Goal: Information Seeking & Learning: Find specific page/section

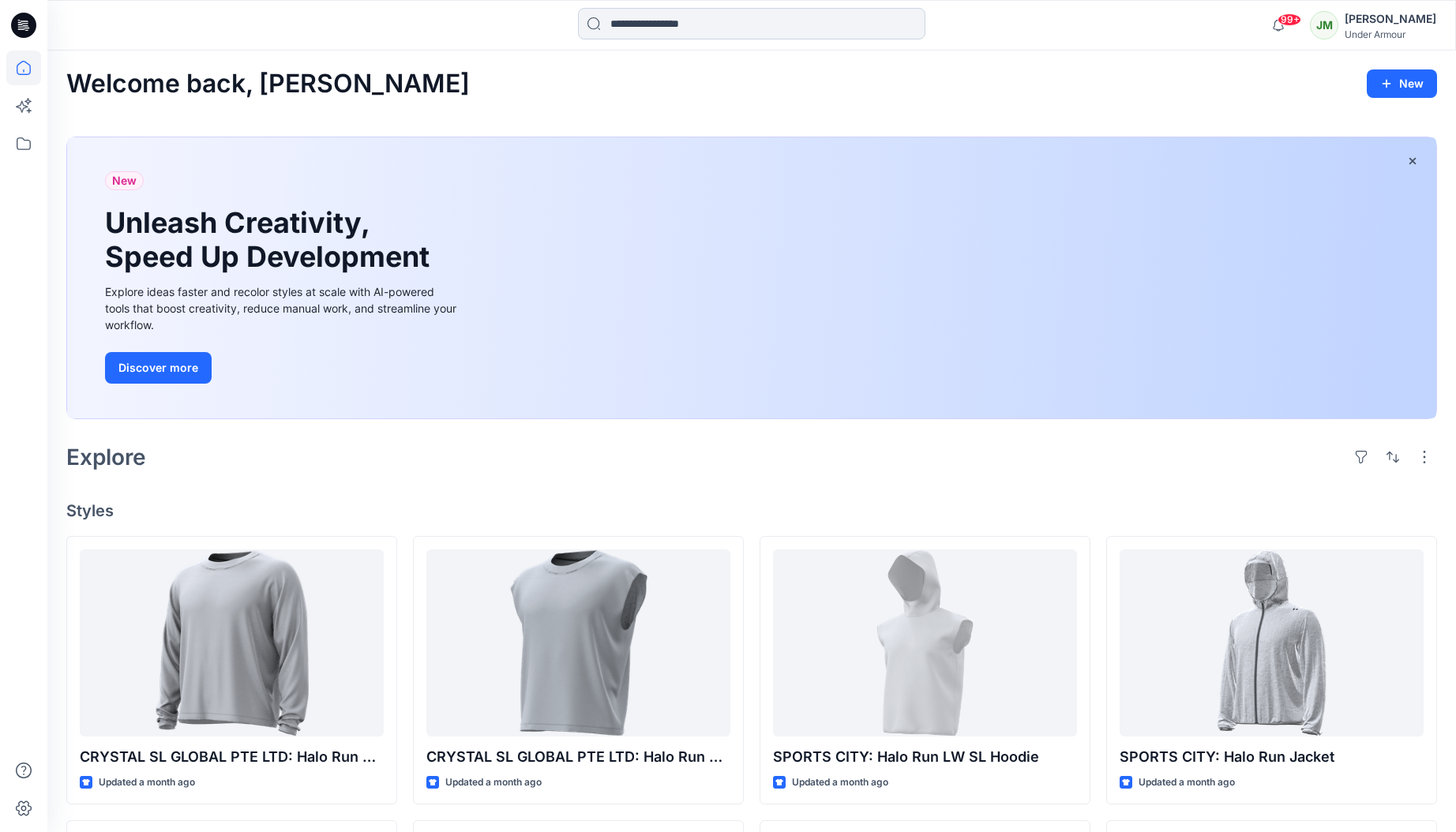
click at [688, 21] on input at bounding box center [751, 23] width 347 height 31
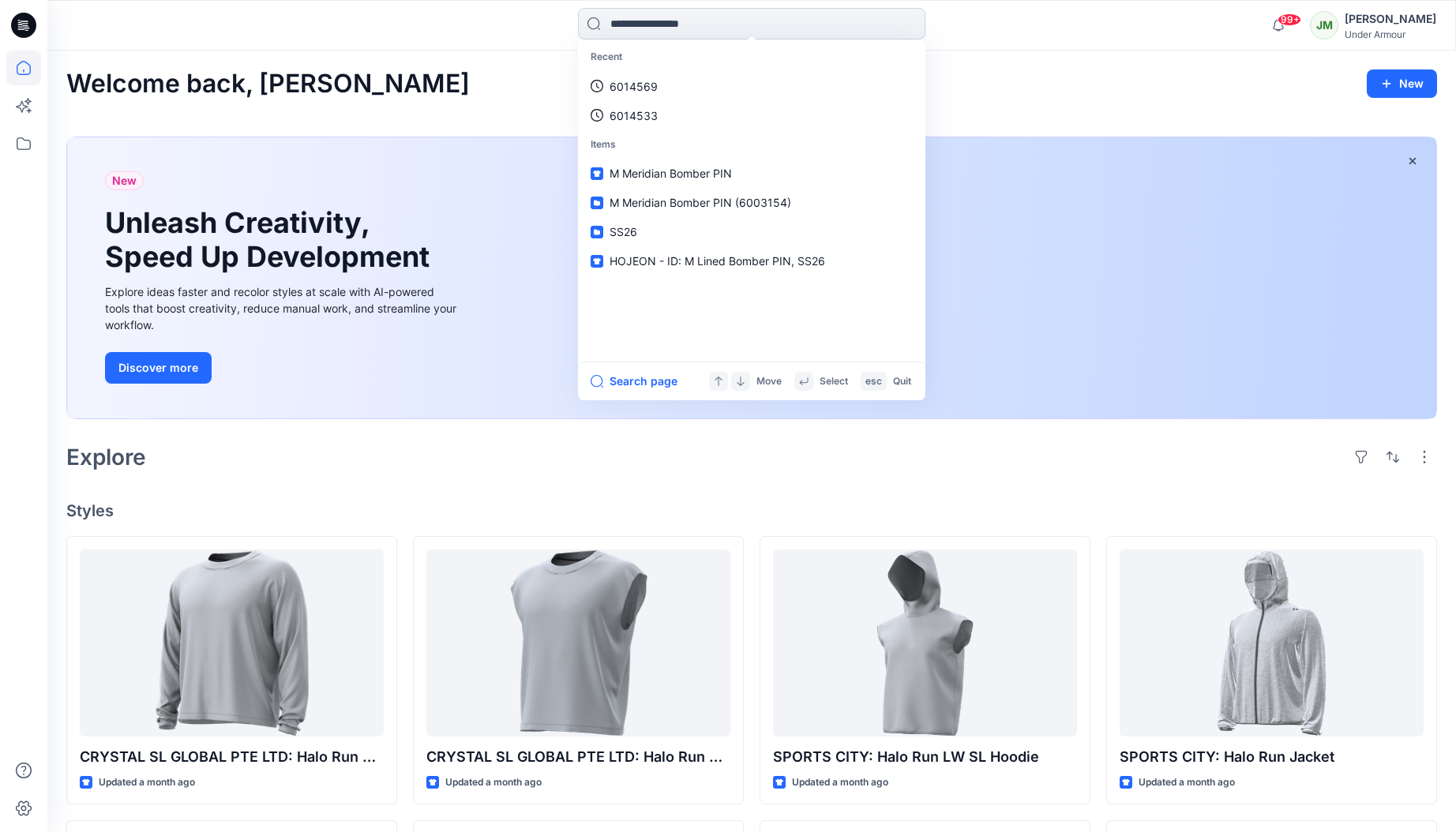
paste input "*******"
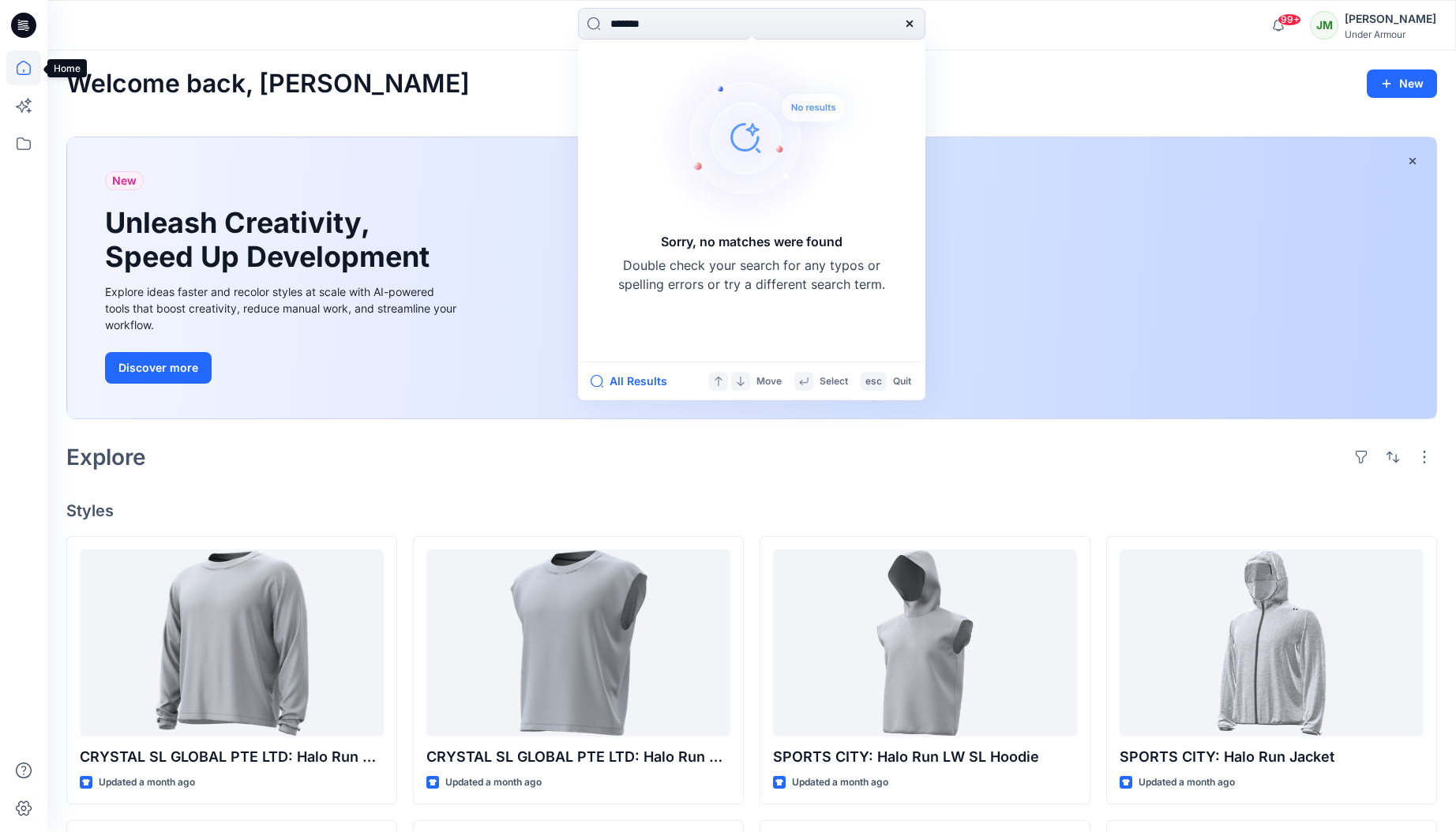
type input "*******"
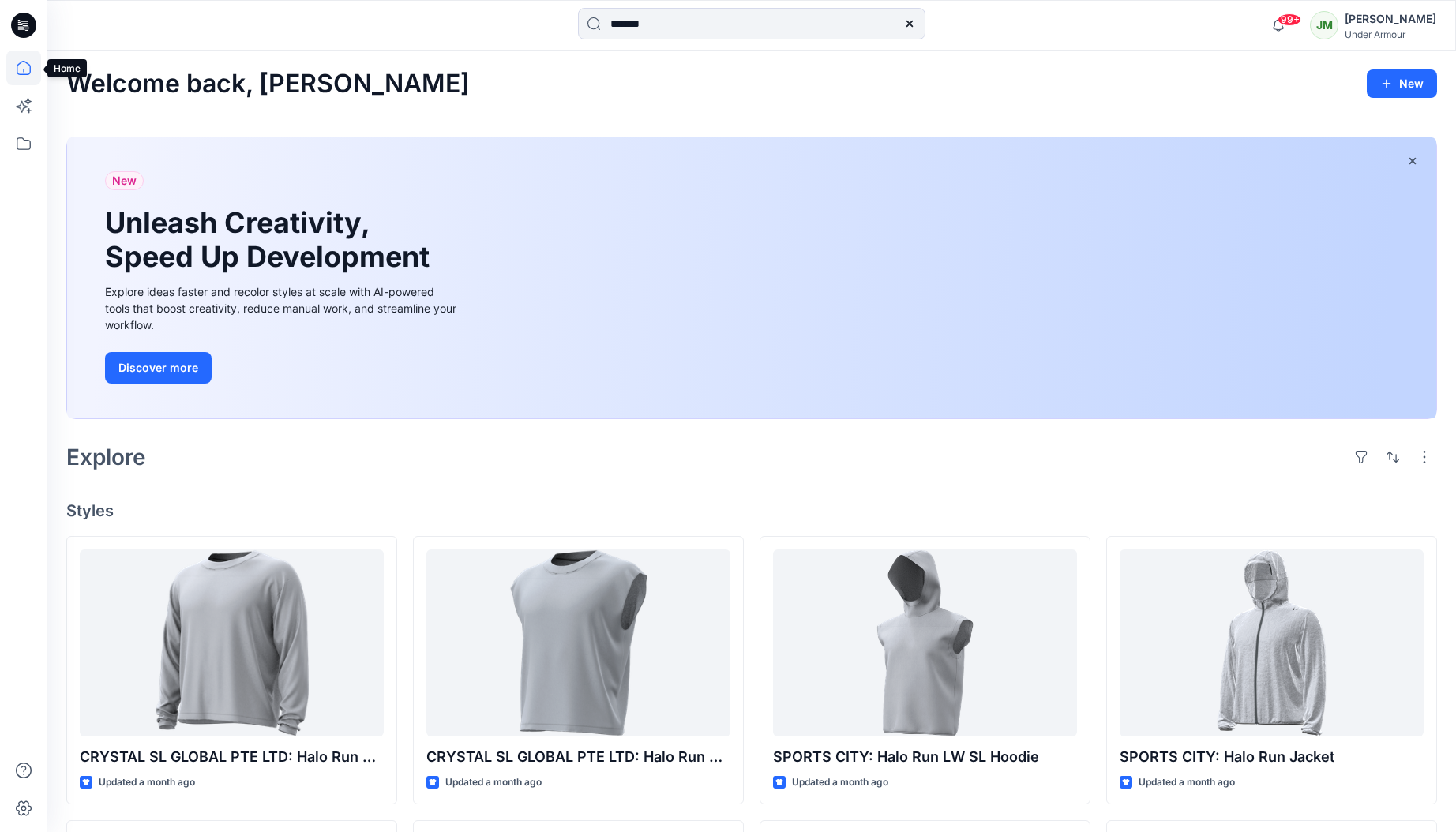
click at [22, 62] on icon at bounding box center [23, 68] width 35 height 35
click at [23, 64] on icon at bounding box center [23, 68] width 35 height 35
click at [20, 145] on icon at bounding box center [23, 144] width 35 height 35
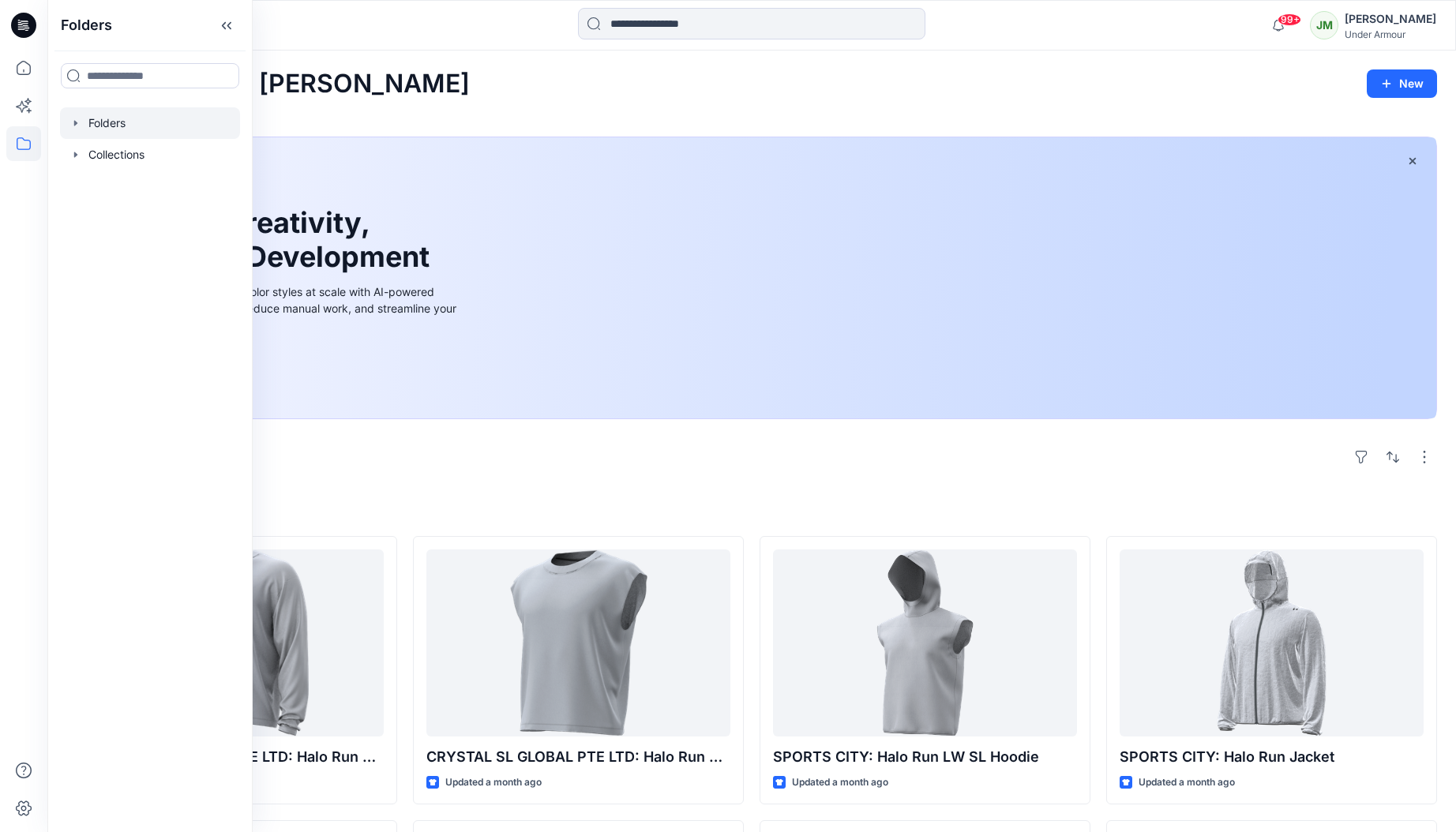
click at [124, 126] on div at bounding box center [150, 123] width 180 height 31
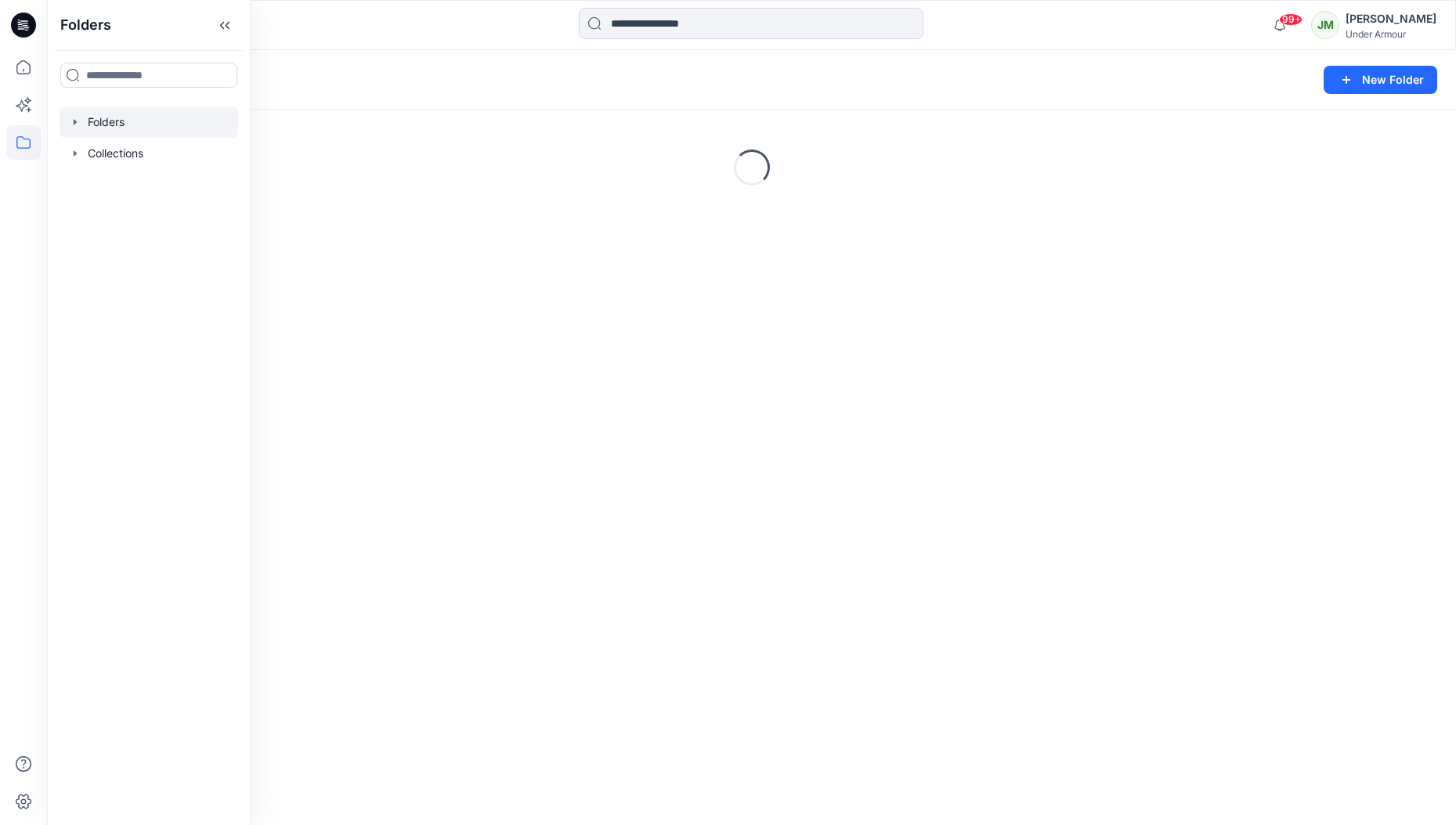
click at [538, 47] on div "99+ Notifications Ewa Sołtysiak shared Colorway generated styles Collection wit…" at bounding box center [751, 25] width 1409 height 50
click at [28, 135] on icon at bounding box center [23, 142] width 35 height 35
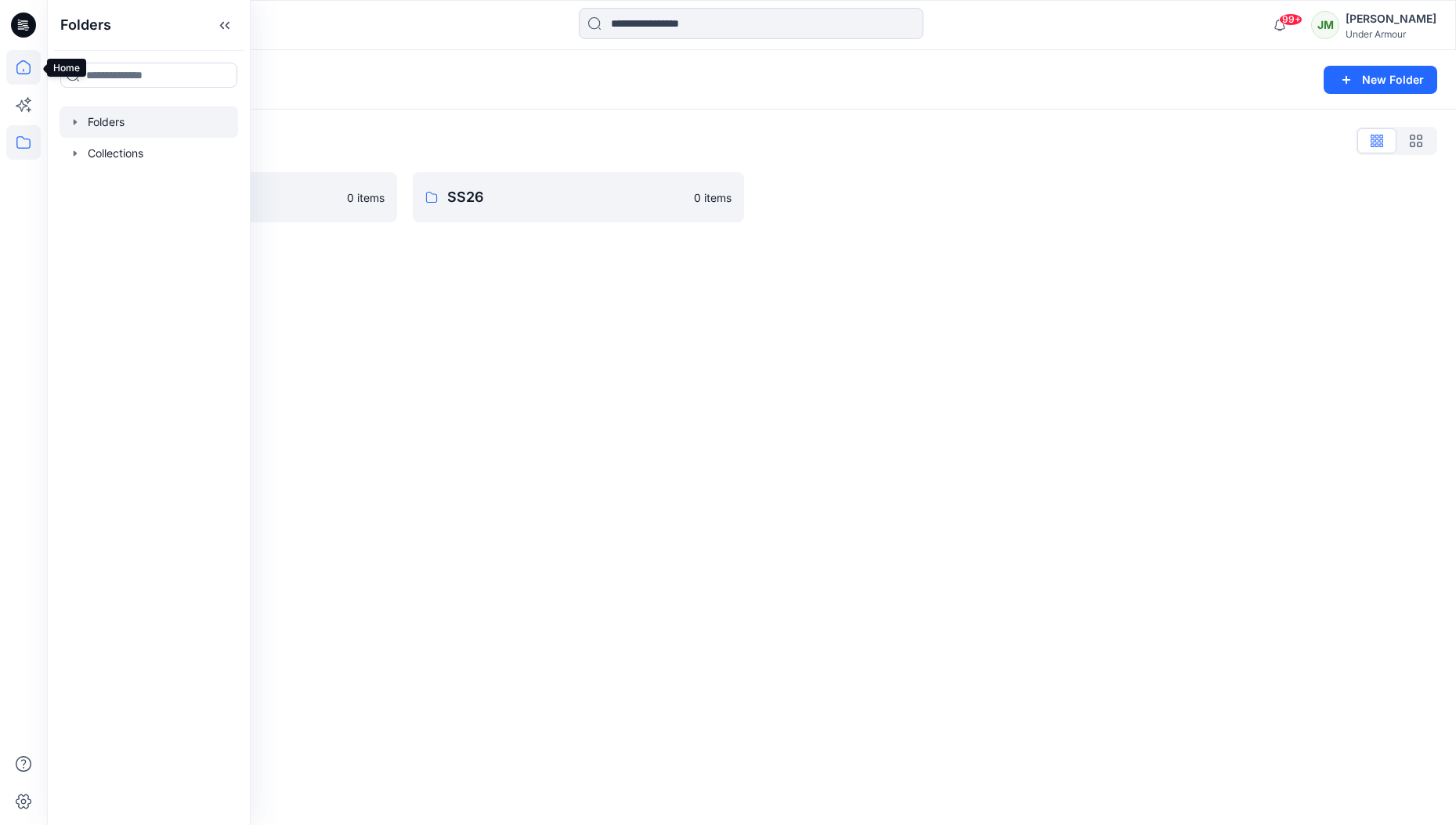
click at [15, 72] on icon at bounding box center [23, 67] width 35 height 35
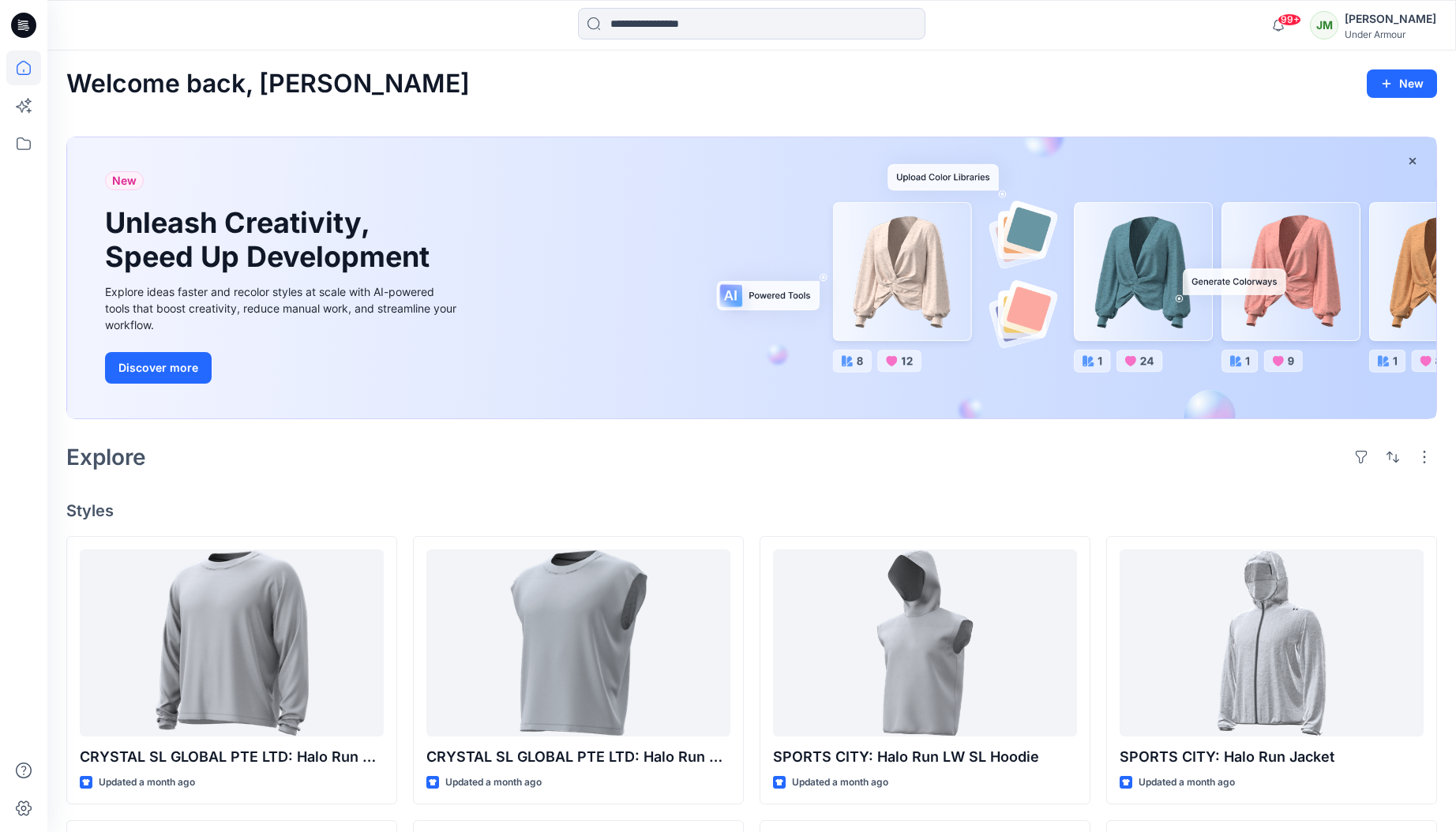
click at [22, 21] on icon at bounding box center [23, 25] width 25 height 25
click at [128, 457] on h2 "Explore" at bounding box center [106, 457] width 80 height 25
click at [1362, 465] on button "button" at bounding box center [1361, 457] width 25 height 25
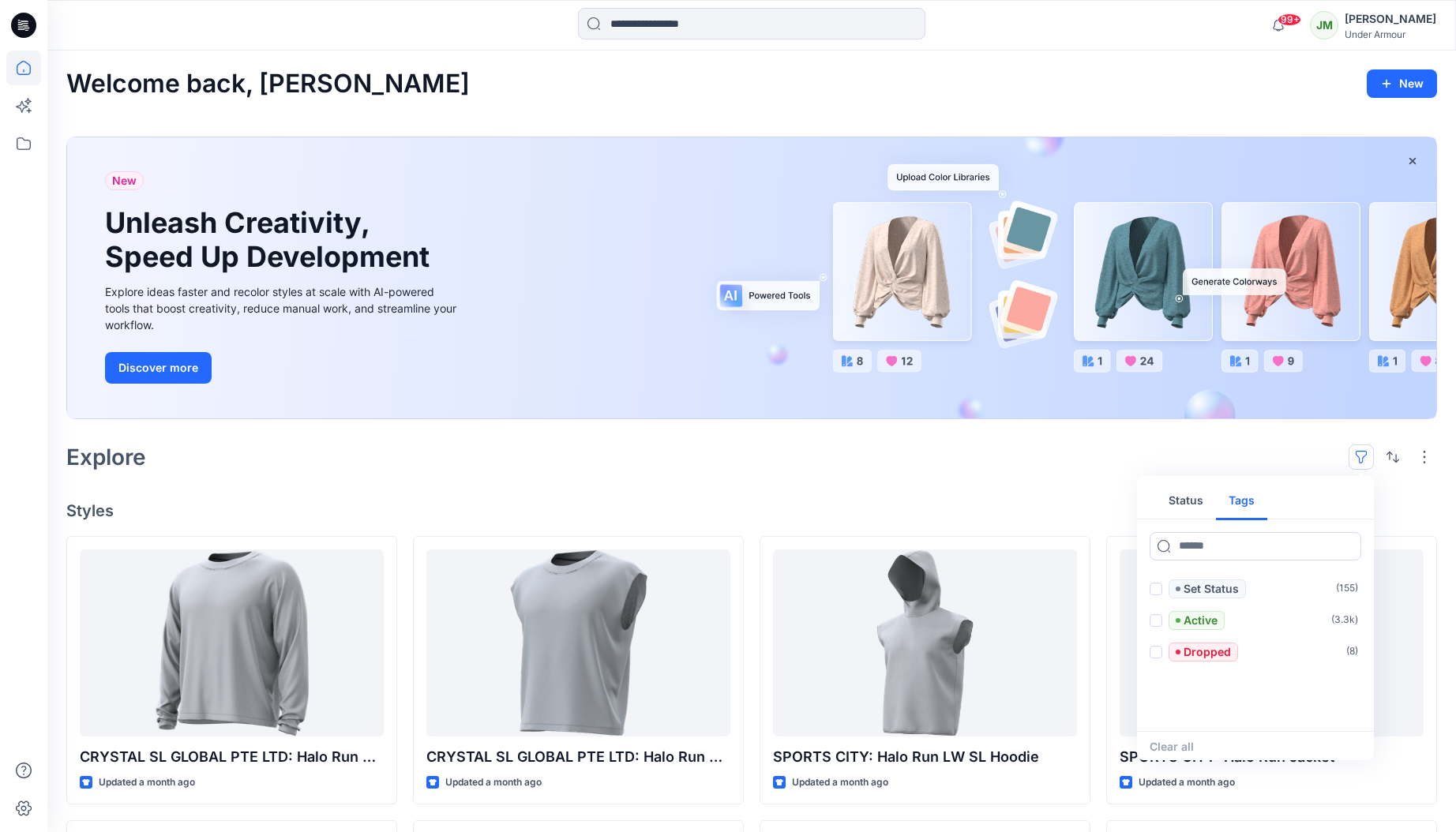
click at [1249, 501] on button "Tags" at bounding box center [1241, 501] width 51 height 38
click at [1238, 553] on input at bounding box center [1255, 547] width 211 height 29
paste input "*******"
type input "*******"
click at [1392, 459] on button "button" at bounding box center [1392, 457] width 25 height 25
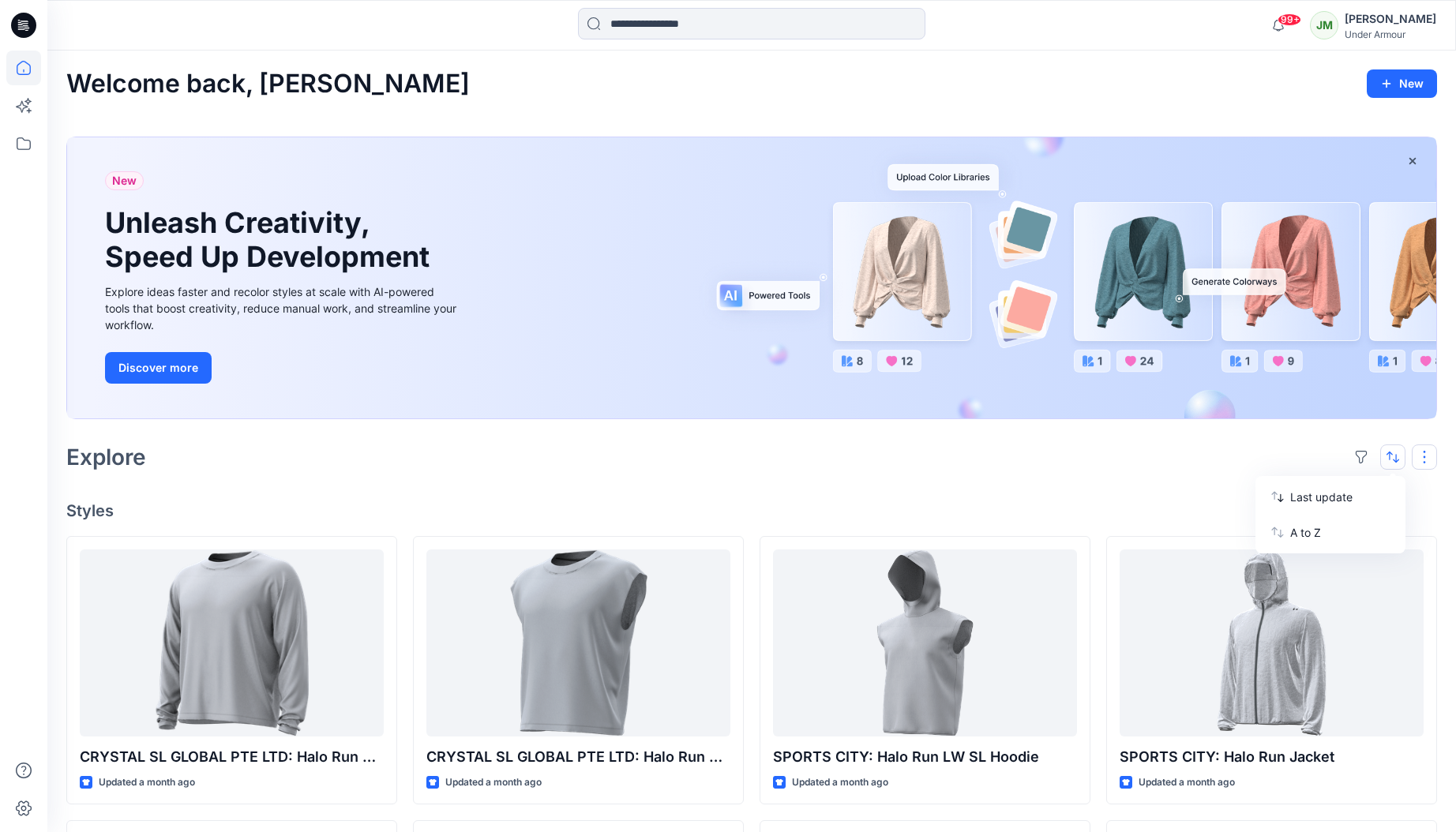
click at [1426, 455] on button "button" at bounding box center [1425, 457] width 25 height 25
click at [1359, 453] on button "button" at bounding box center [1361, 457] width 25 height 25
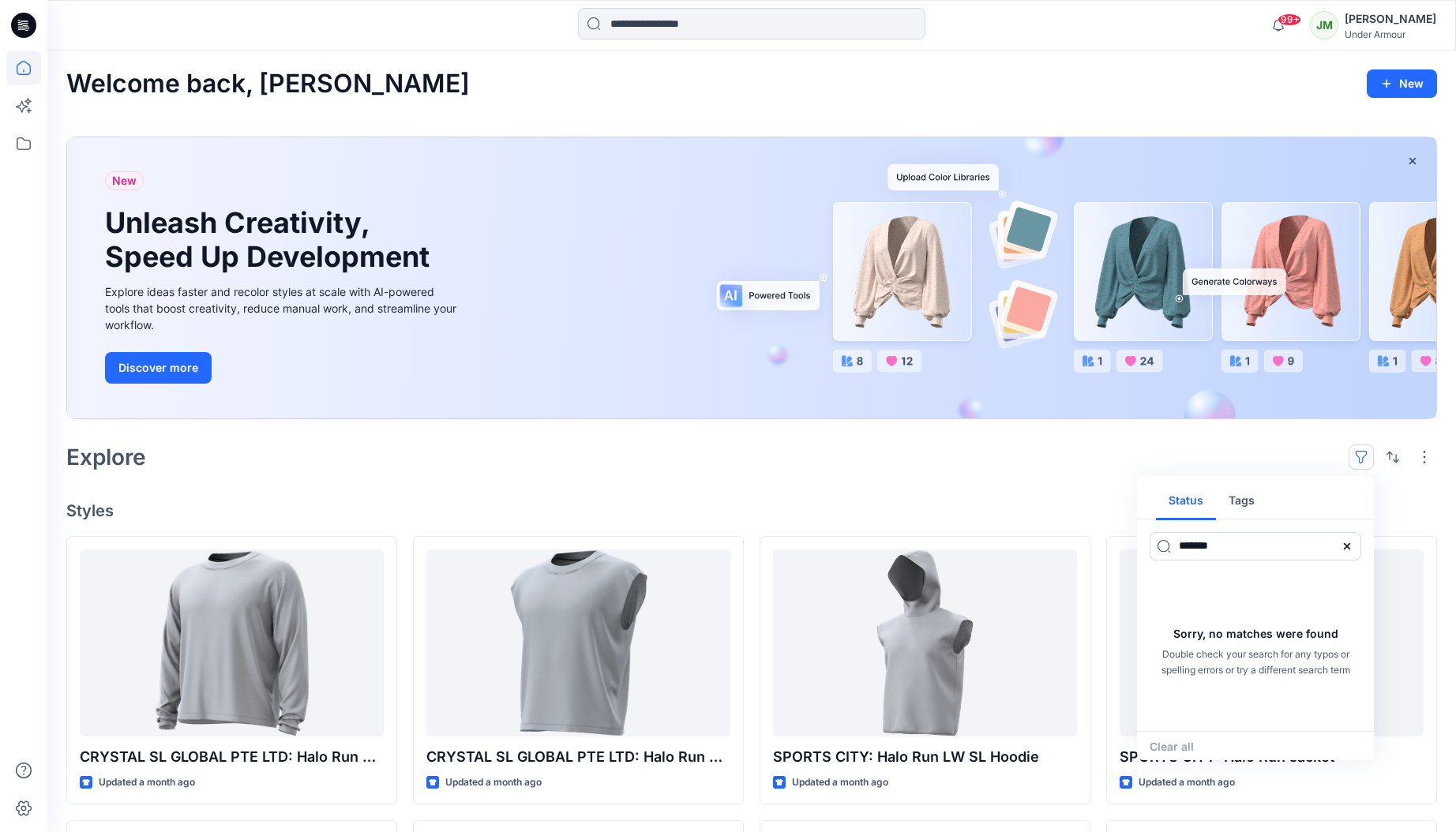
click at [1177, 508] on button "Status" at bounding box center [1186, 501] width 60 height 38
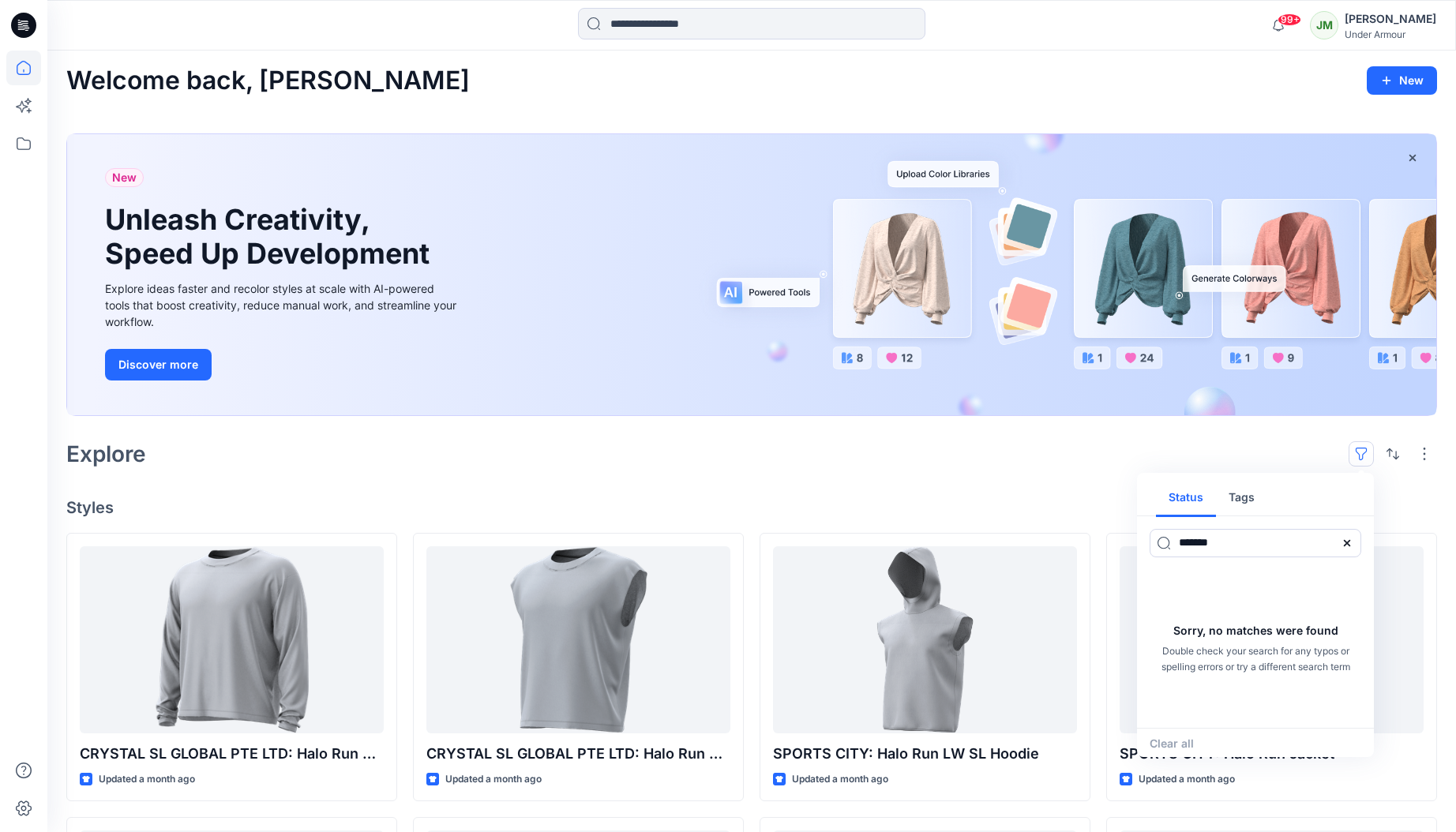
click at [878, 455] on div "Explore Status Tags ******* Sorry, no matches were found Double check your sear…" at bounding box center [751, 454] width 1371 height 38
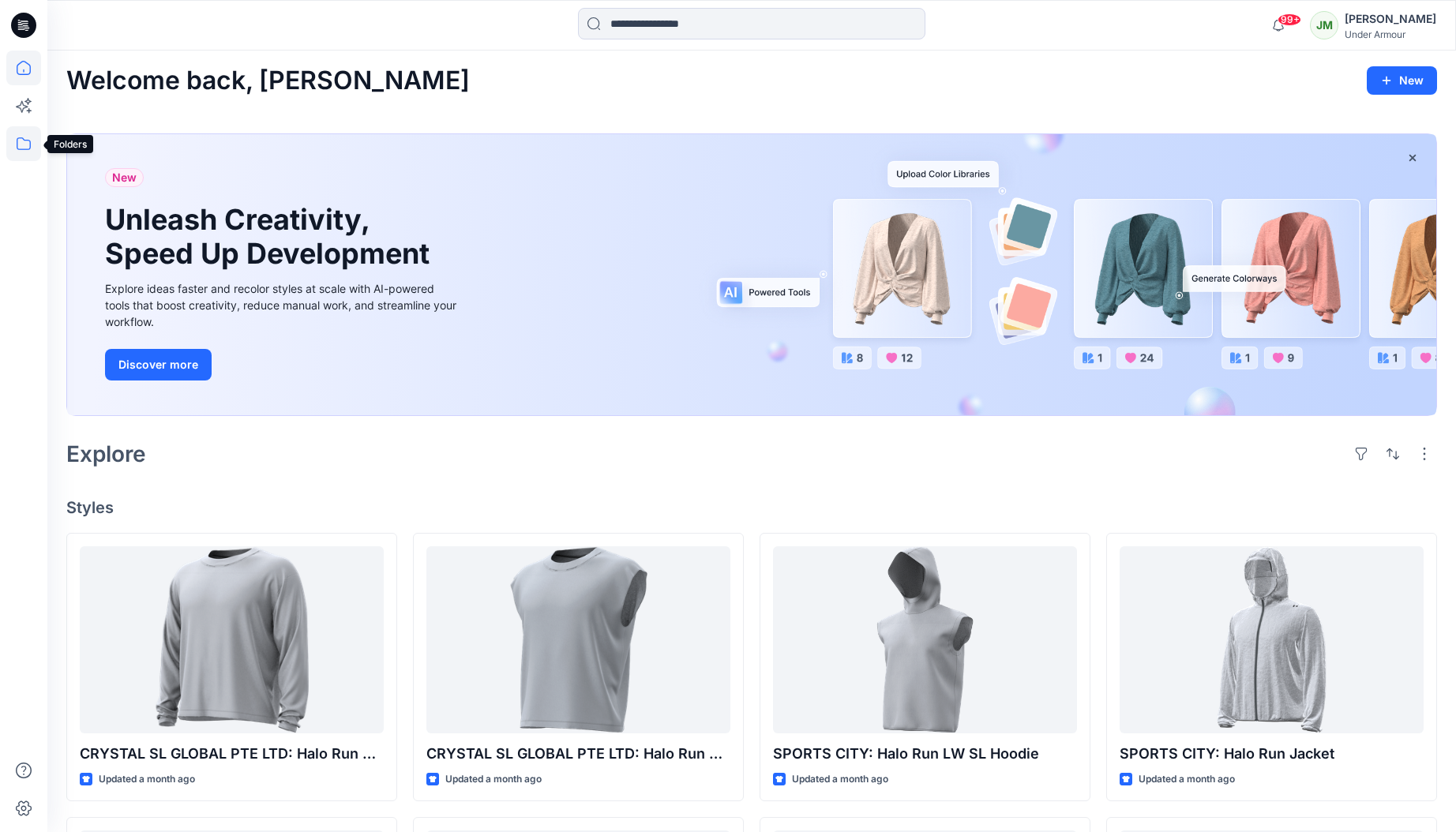
click at [20, 143] on icon at bounding box center [23, 144] width 35 height 35
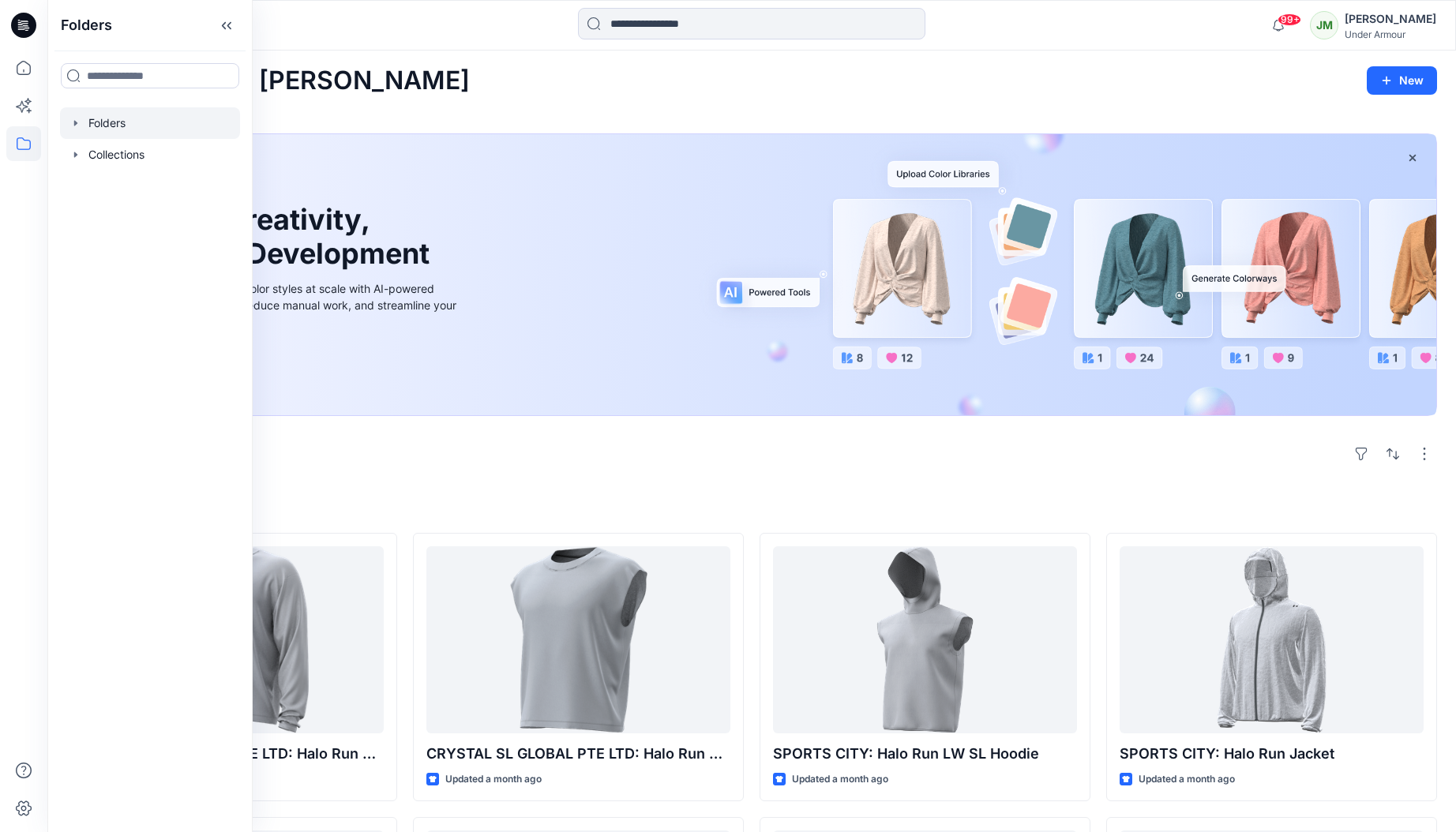
click at [126, 124] on div at bounding box center [150, 123] width 180 height 31
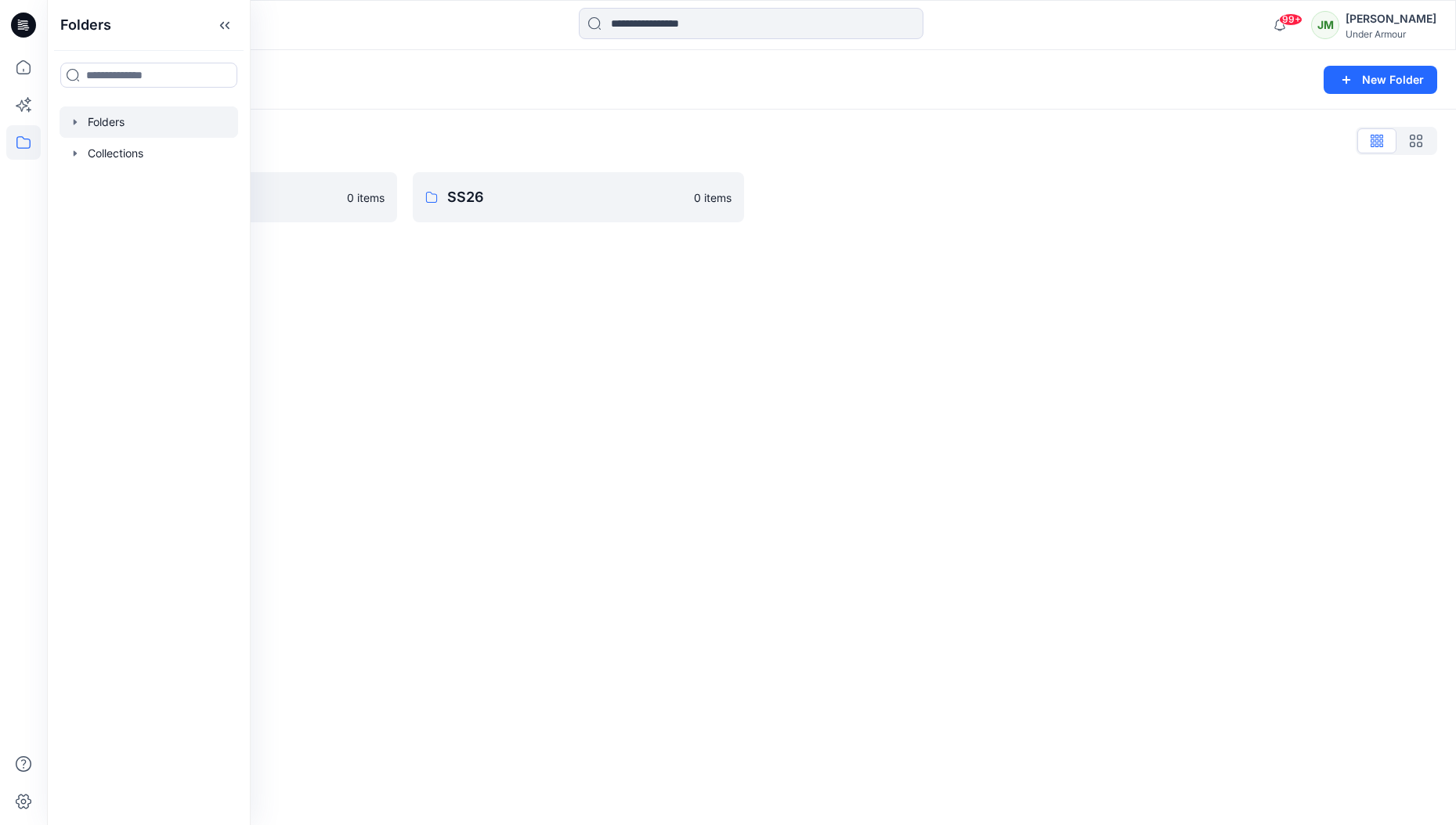
click at [116, 129] on div at bounding box center [148, 122] width 179 height 31
click at [73, 124] on icon "button" at bounding box center [75, 122] width 13 height 13
click at [126, 182] on div at bounding box center [148, 185] width 179 height 31
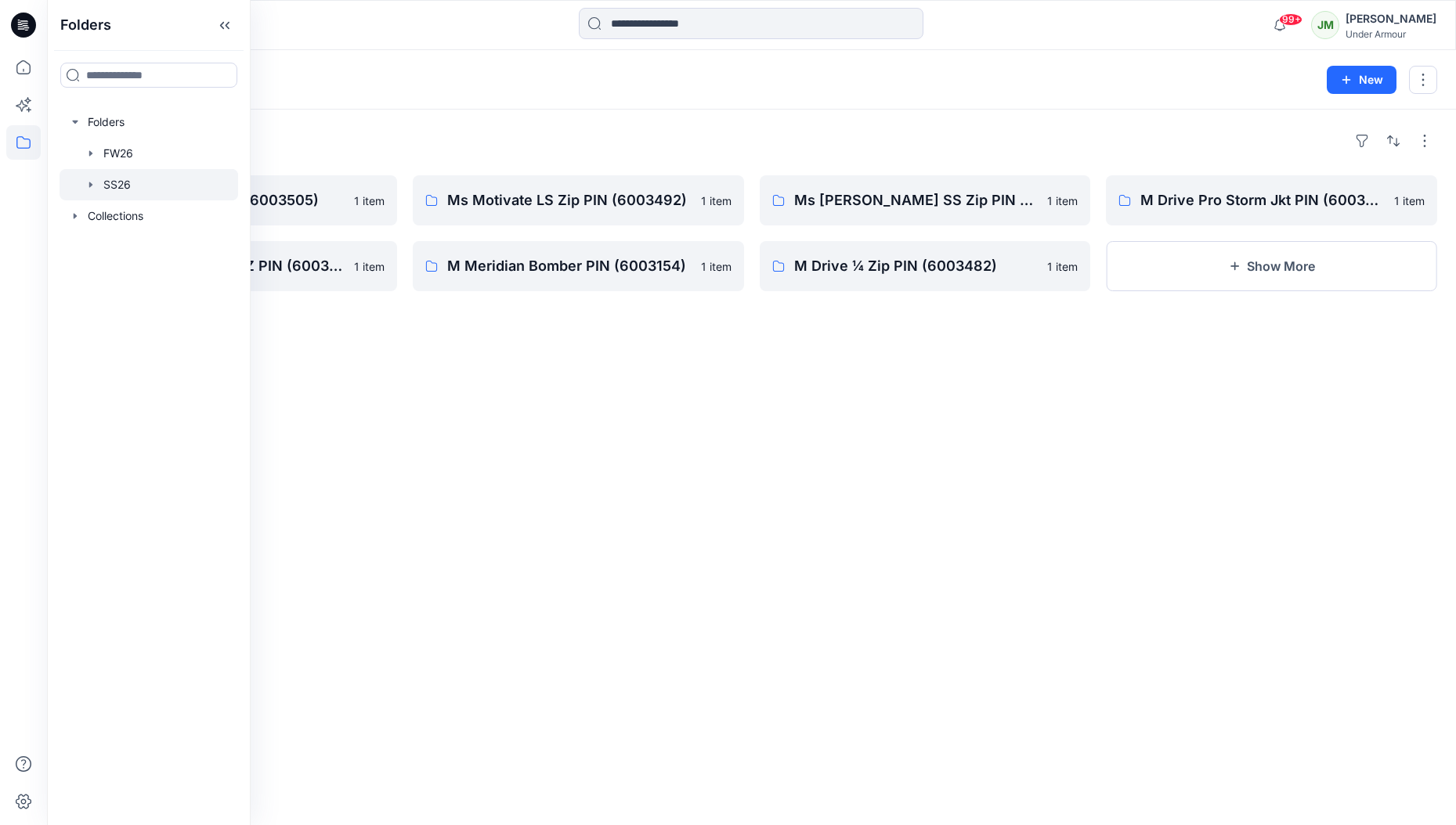
click at [433, 103] on div "Folders SS26 11 New" at bounding box center [751, 79] width 1409 height 60
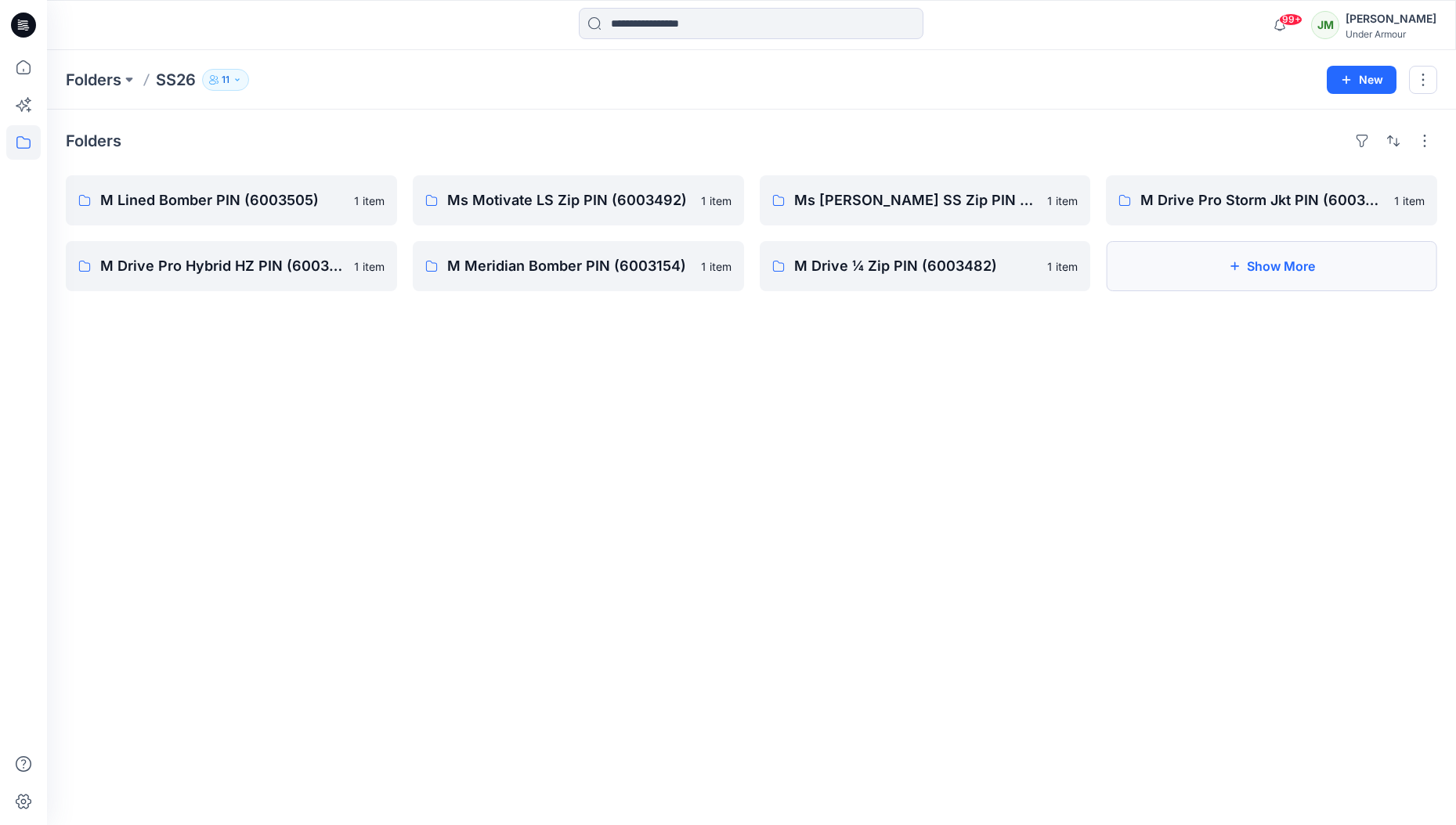
click at [1249, 280] on button "Show More" at bounding box center [1271, 266] width 331 height 50
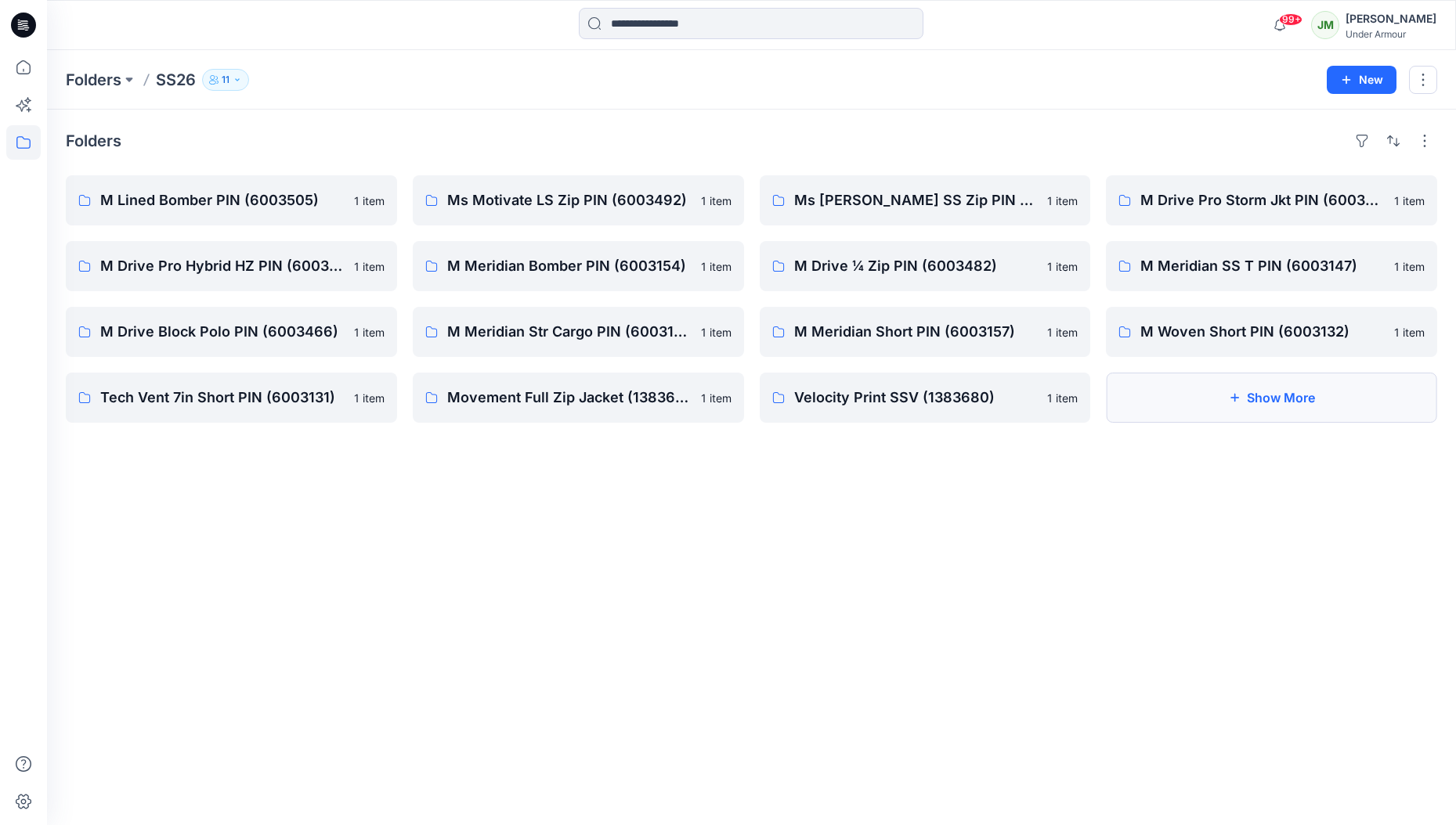
click at [1206, 395] on button "Show More" at bounding box center [1271, 398] width 331 height 50
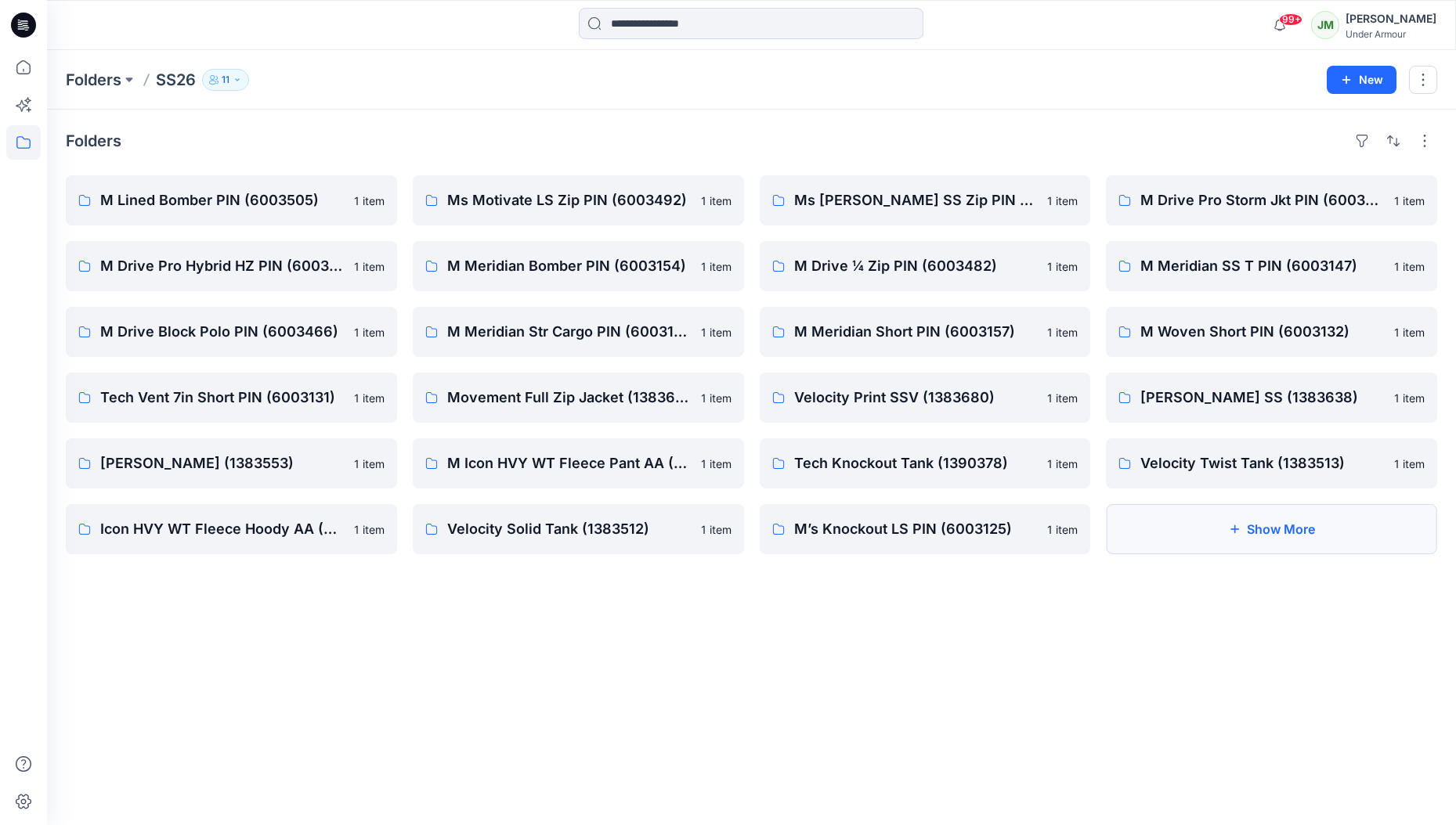
click at [1213, 515] on button "Show More" at bounding box center [1271, 529] width 331 height 50
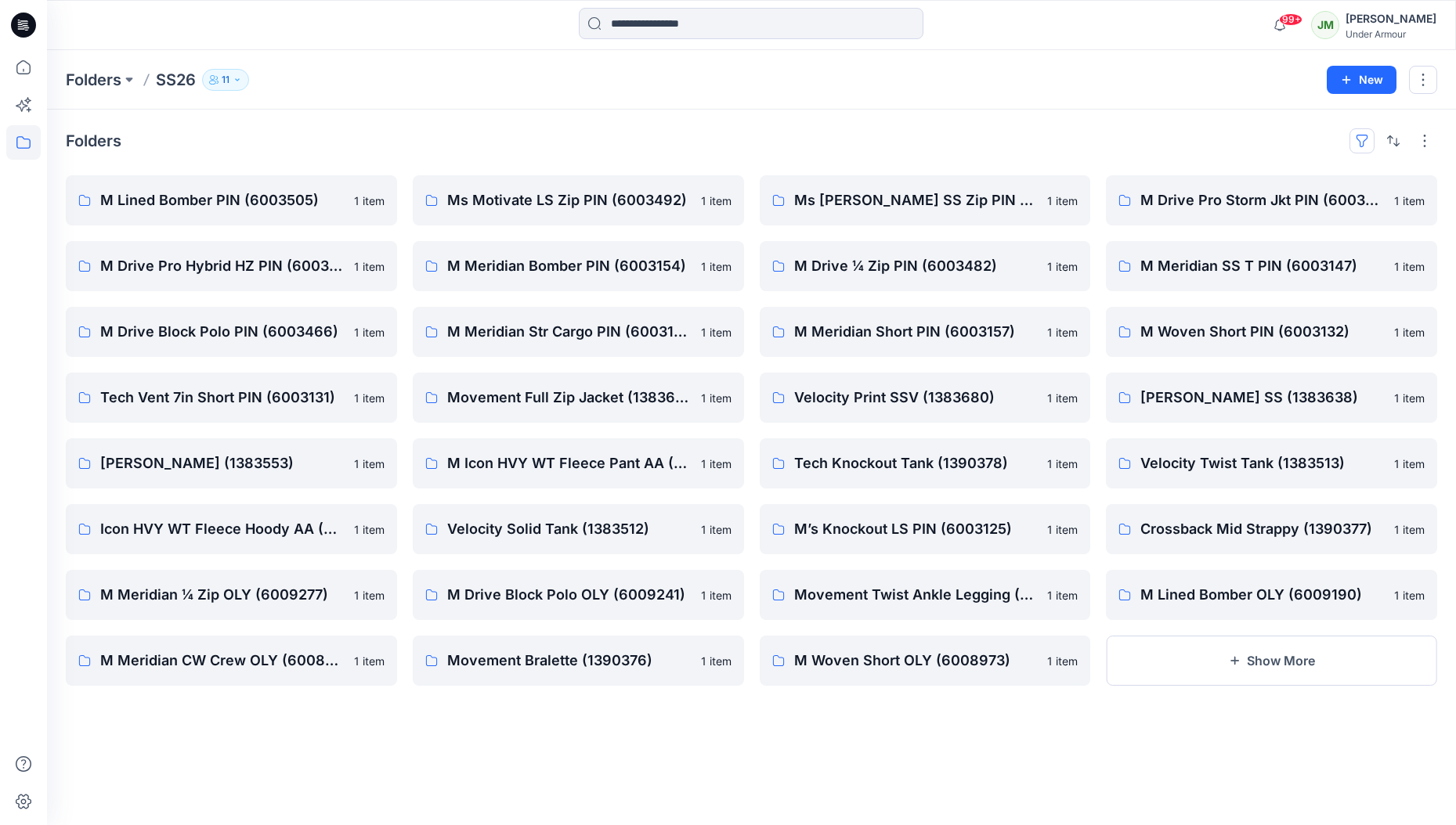
click at [1362, 135] on button "button" at bounding box center [1362, 141] width 25 height 25
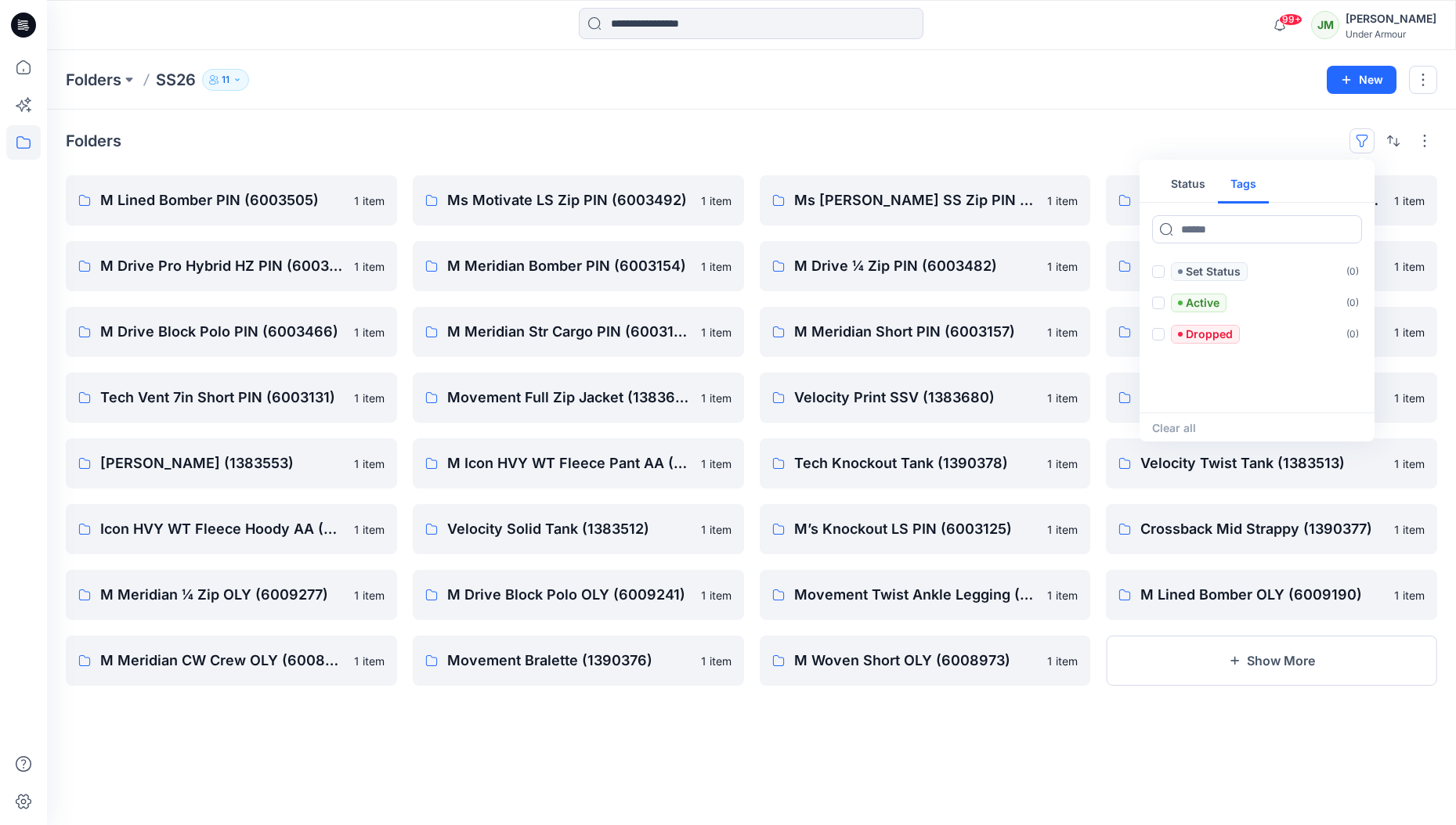
click at [1235, 182] on button "Tags" at bounding box center [1243, 185] width 51 height 38
click at [1189, 241] on input at bounding box center [1257, 230] width 210 height 28
paste input "*******"
type input "*******"
click at [1391, 131] on button "button" at bounding box center [1393, 141] width 25 height 25
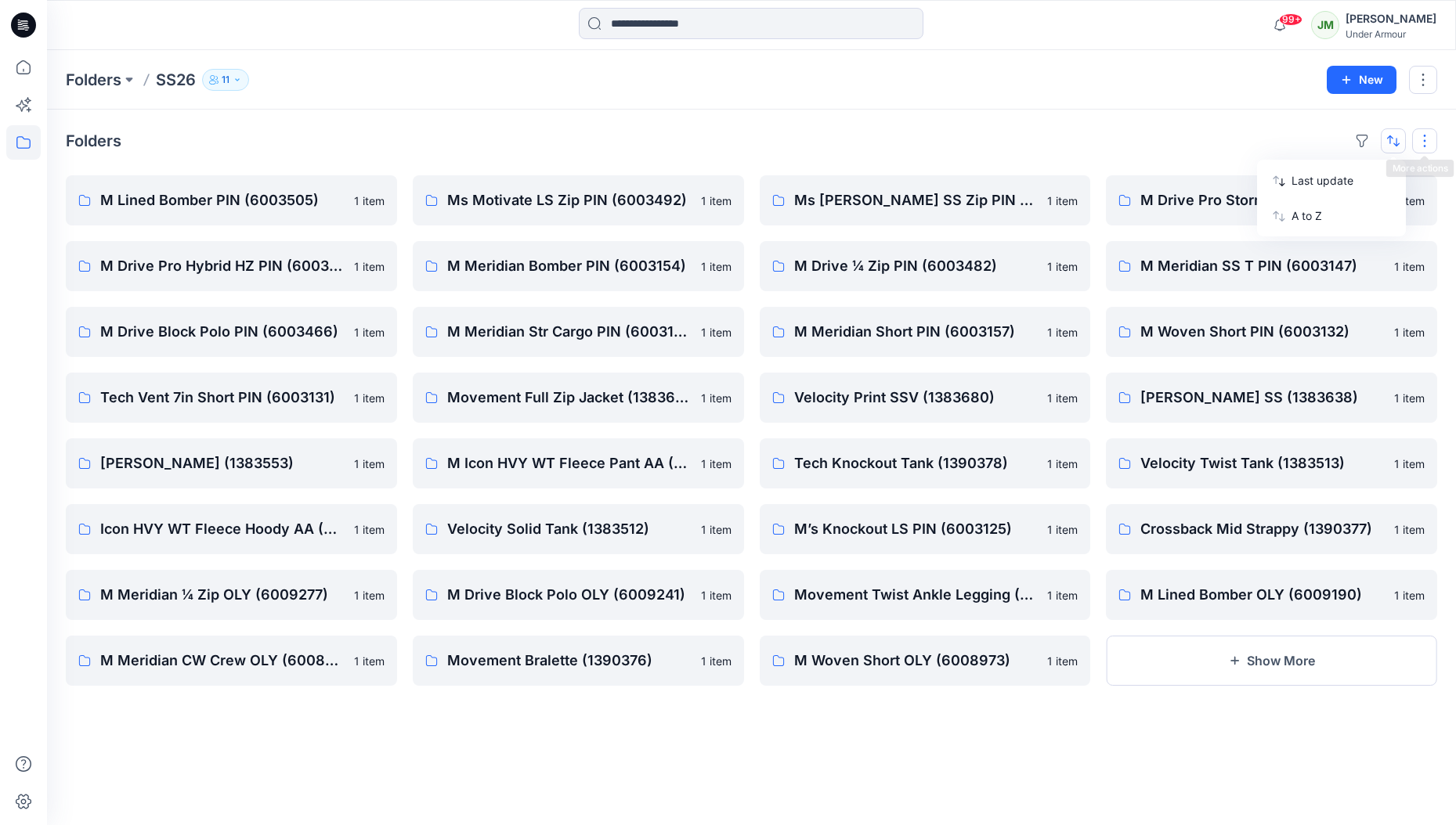
click at [1424, 131] on button "button" at bounding box center [1424, 141] width 25 height 25
click at [1430, 80] on button "button" at bounding box center [1423, 79] width 28 height 28
click at [1426, 76] on button "button" at bounding box center [1423, 79] width 28 height 28
click at [111, 75] on p "Folders" at bounding box center [93, 79] width 55 height 22
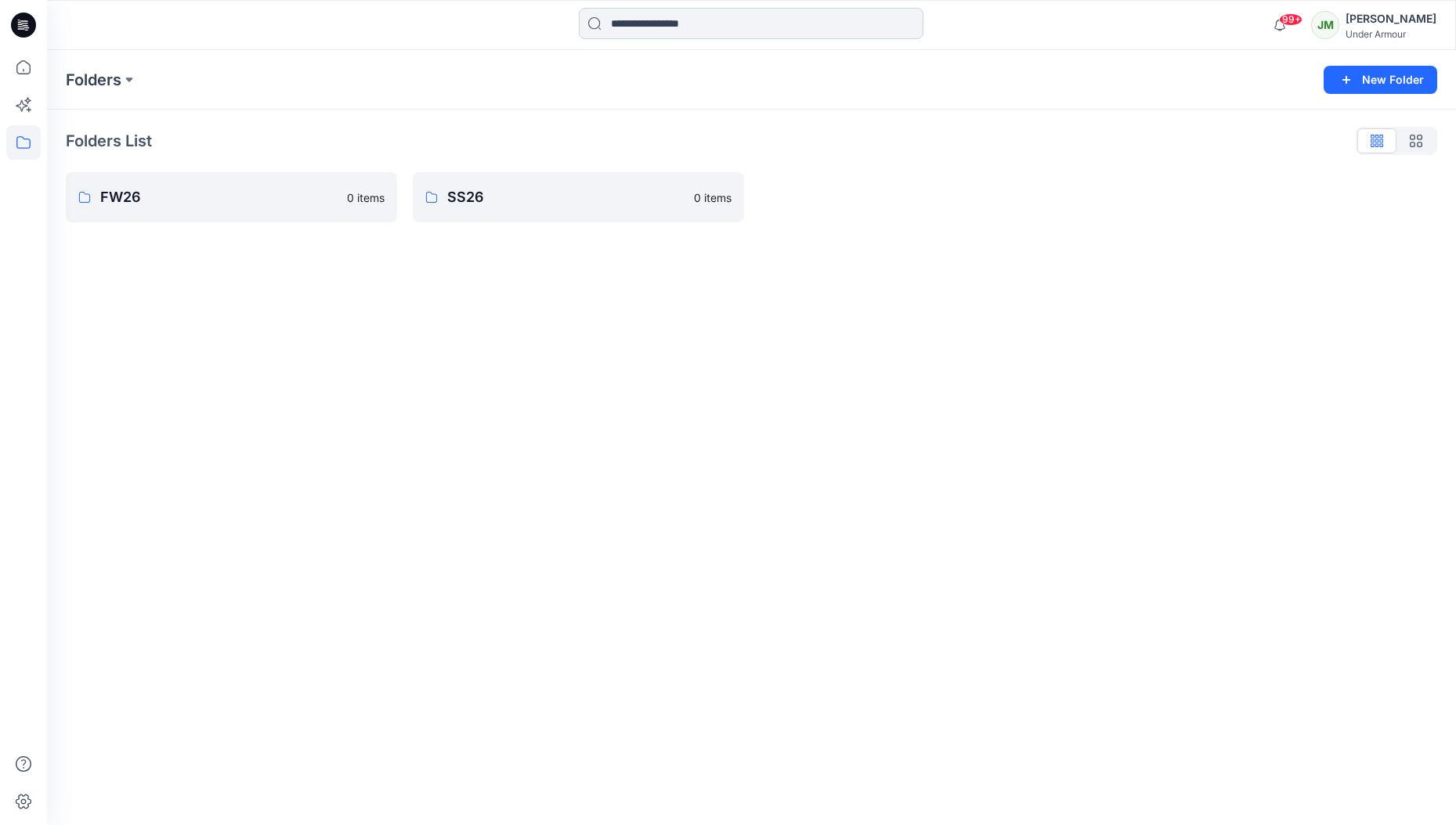
click at [632, 30] on input at bounding box center [751, 23] width 344 height 31
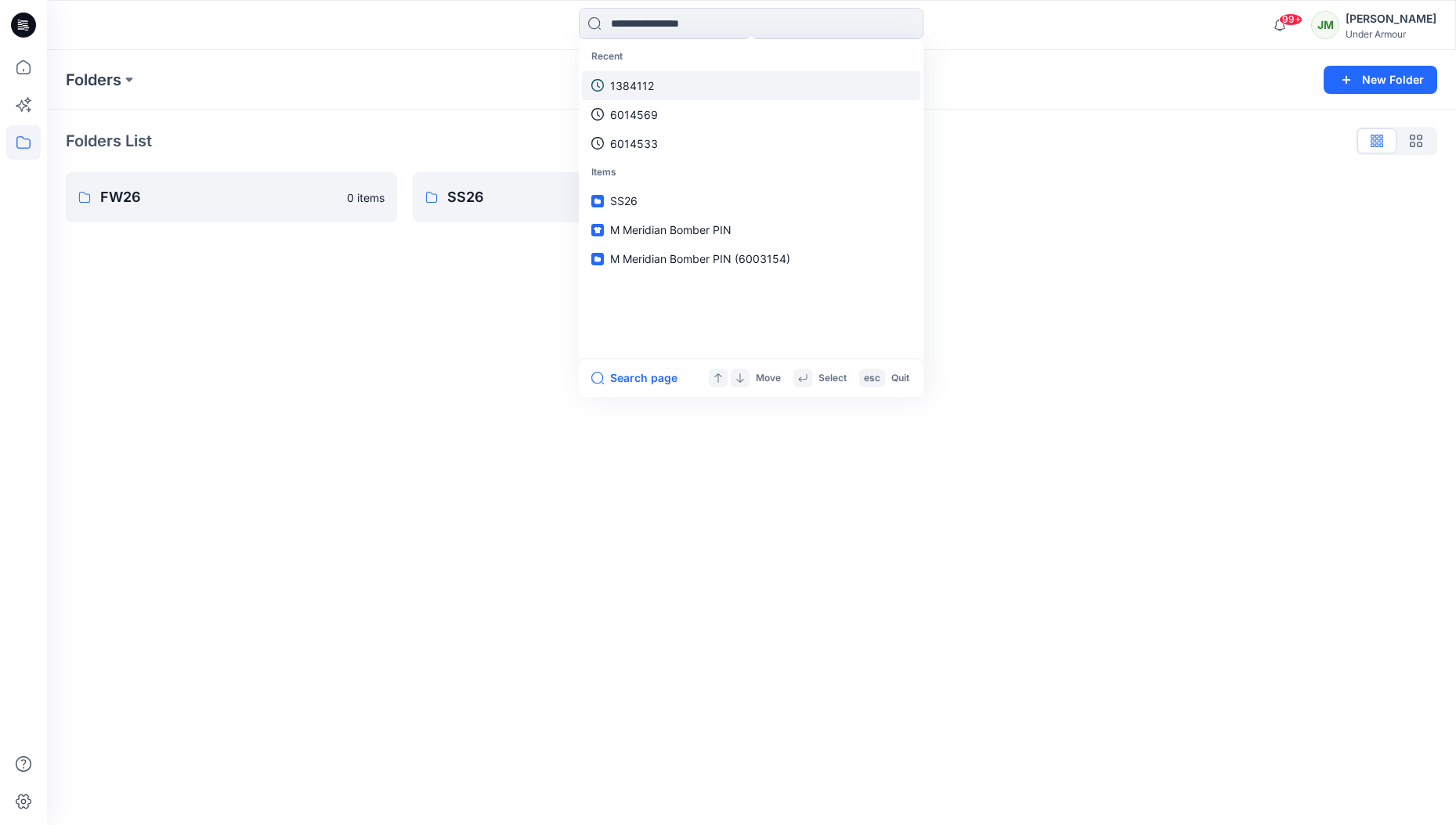
click at [626, 85] on p "1384112" at bounding box center [632, 85] width 44 height 16
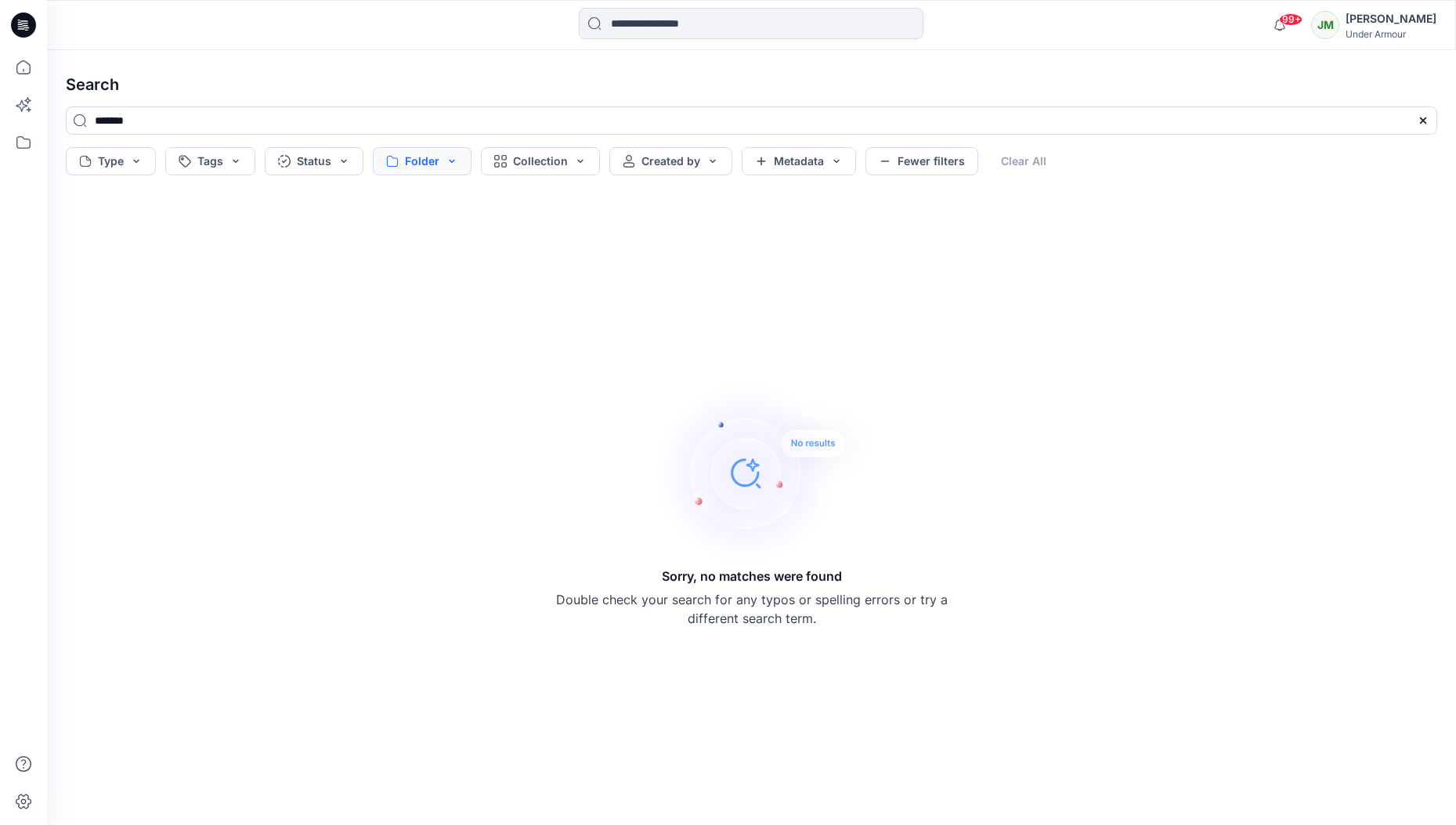
click at [447, 156] on button "Folder" at bounding box center [422, 161] width 98 height 28
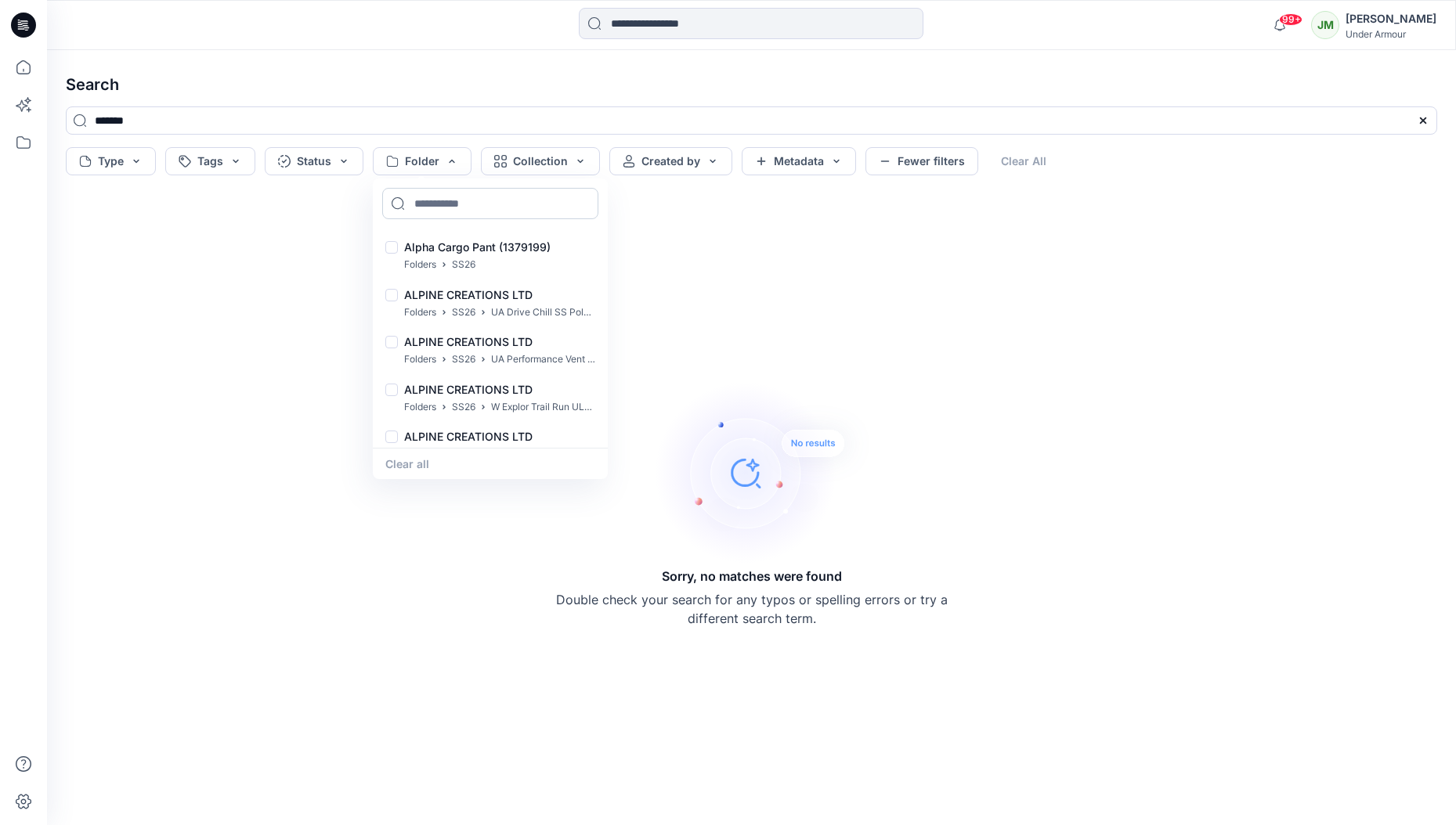
click at [429, 198] on input at bounding box center [490, 204] width 216 height 31
paste input "*******"
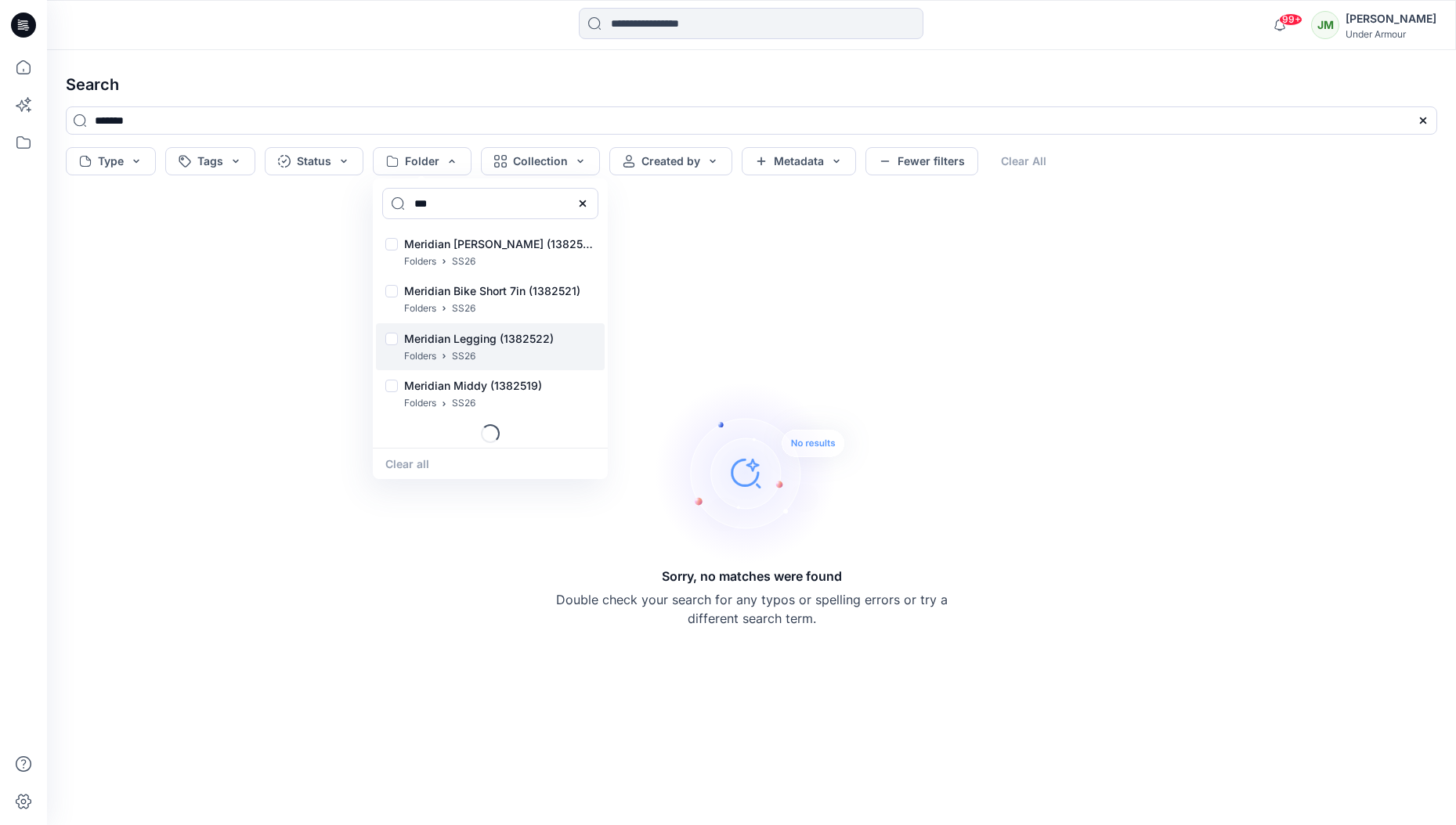
scroll to position [1238, 0]
drag, startPoint x: 466, startPoint y: 205, endPoint x: 361, endPoint y: 202, distance: 105.0
click at [361, 202] on div "Search ******* Type Tags Status Folder *** B Freedom Tech Short (1388359) Folde…" at bounding box center [751, 438] width 1409 height 775
drag, startPoint x: 452, startPoint y: 201, endPoint x: 360, endPoint y: 205, distance: 92.1
click at [360, 205] on div "Search ******* Type Tags Status Folder *** B Freedom Tech Short (1388359) Folde…" at bounding box center [751, 438] width 1409 height 775
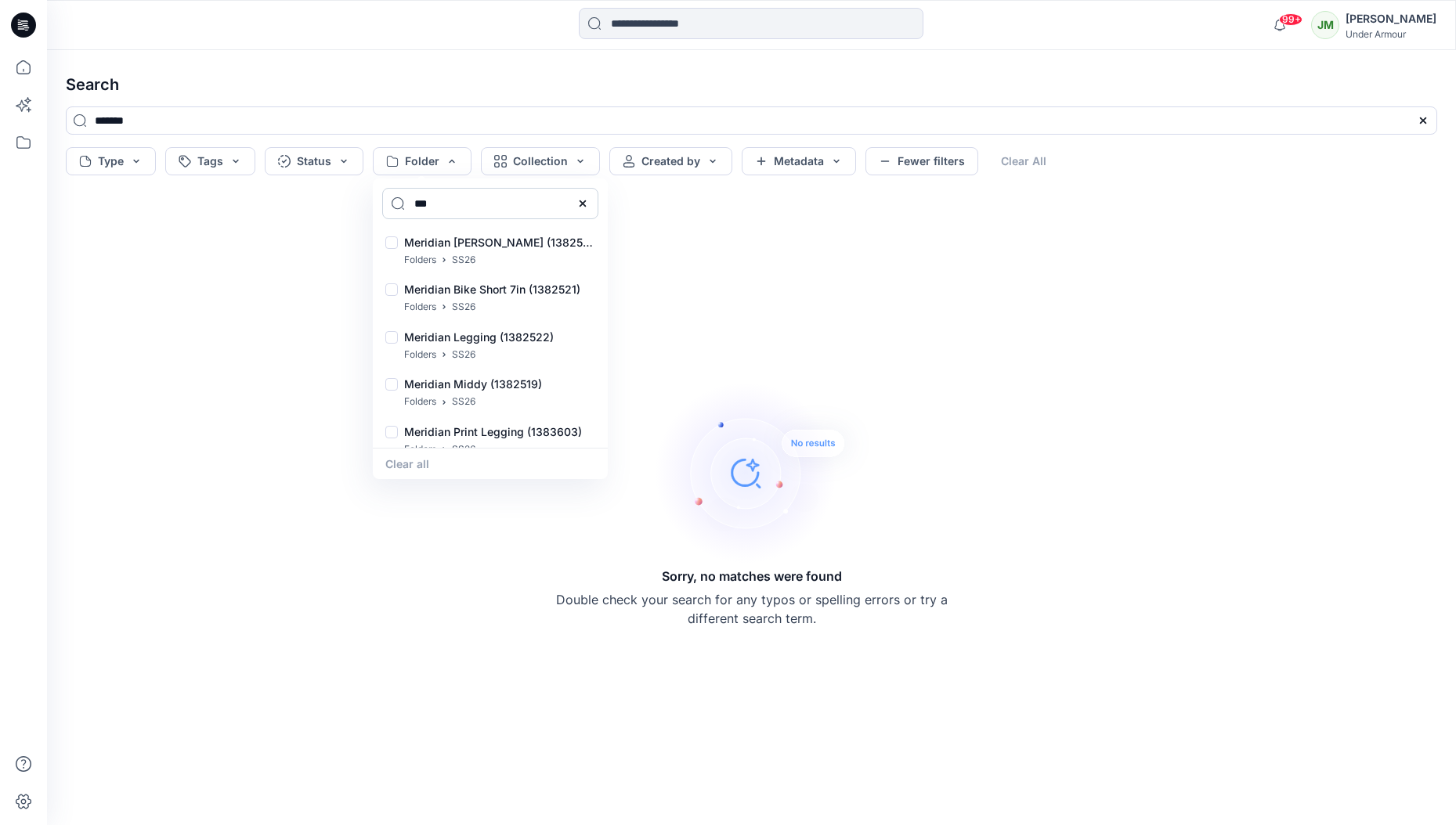
drag, startPoint x: 453, startPoint y: 205, endPoint x: 413, endPoint y: 205, distance: 40.0
click at [413, 205] on input "***" at bounding box center [490, 204] width 216 height 31
paste input "**********"
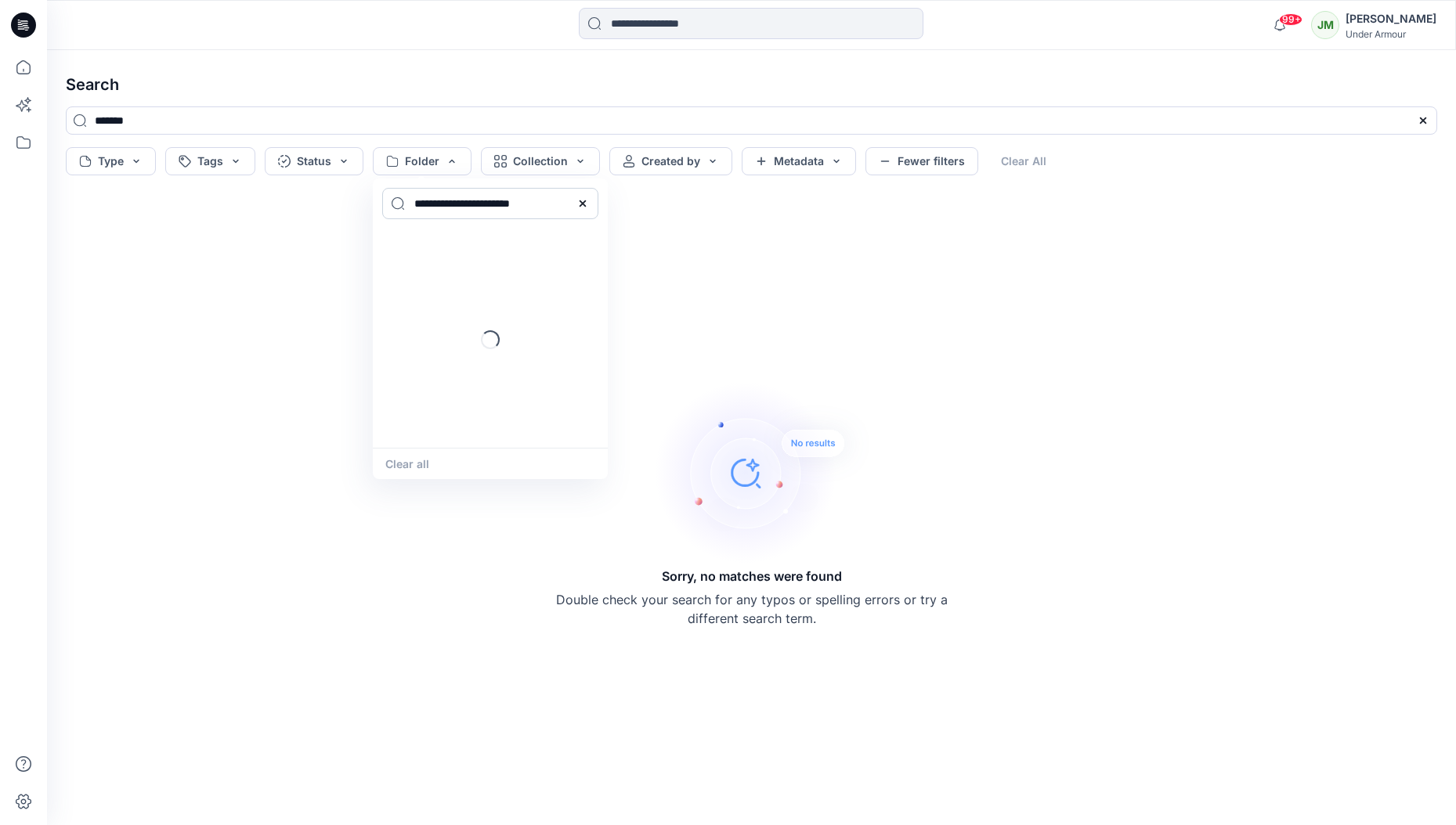
scroll to position [0, 0]
type input "**********"
click at [463, 244] on p "UA Infinity High 2.0 Bra" at bounding box center [465, 248] width 123 height 19
click at [486, 249] on p "UA Infinity High 2.0 Bra" at bounding box center [465, 248] width 123 height 19
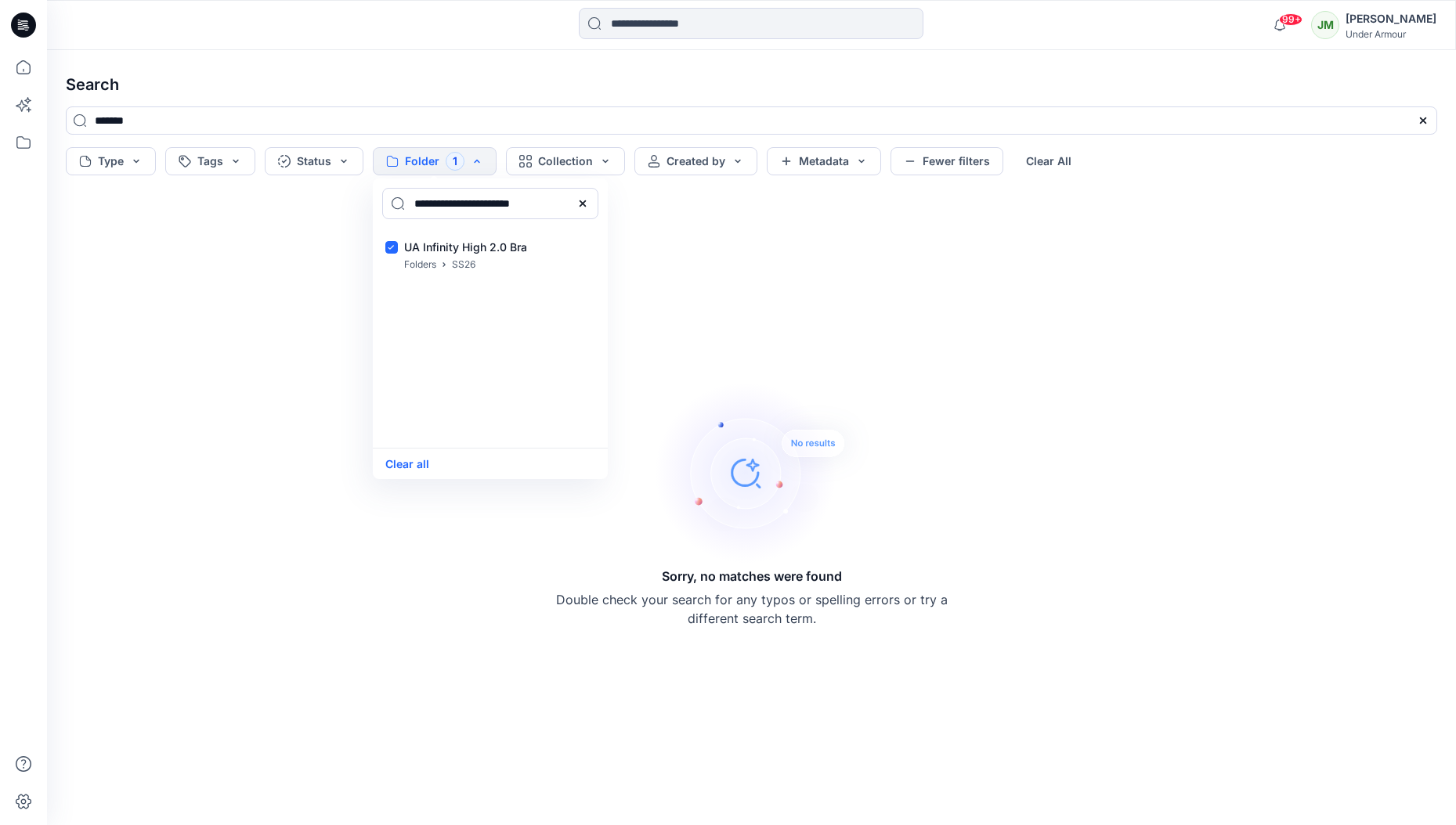
click at [253, 356] on div "Sorry, no matches were found Double check your search for any typos or spelling…" at bounding box center [752, 503] width 1396 height 619
click at [469, 161] on button "Folder 1" at bounding box center [434, 161] width 123 height 28
click at [464, 257] on p "SS26" at bounding box center [463, 265] width 23 height 16
click at [454, 254] on p "UA Infinity High 2.0 Bra" at bounding box center [465, 248] width 123 height 19
click at [268, 329] on div "Sorry, no matches were found Double check your search for any typos or spelling…" at bounding box center [752, 503] width 1396 height 619
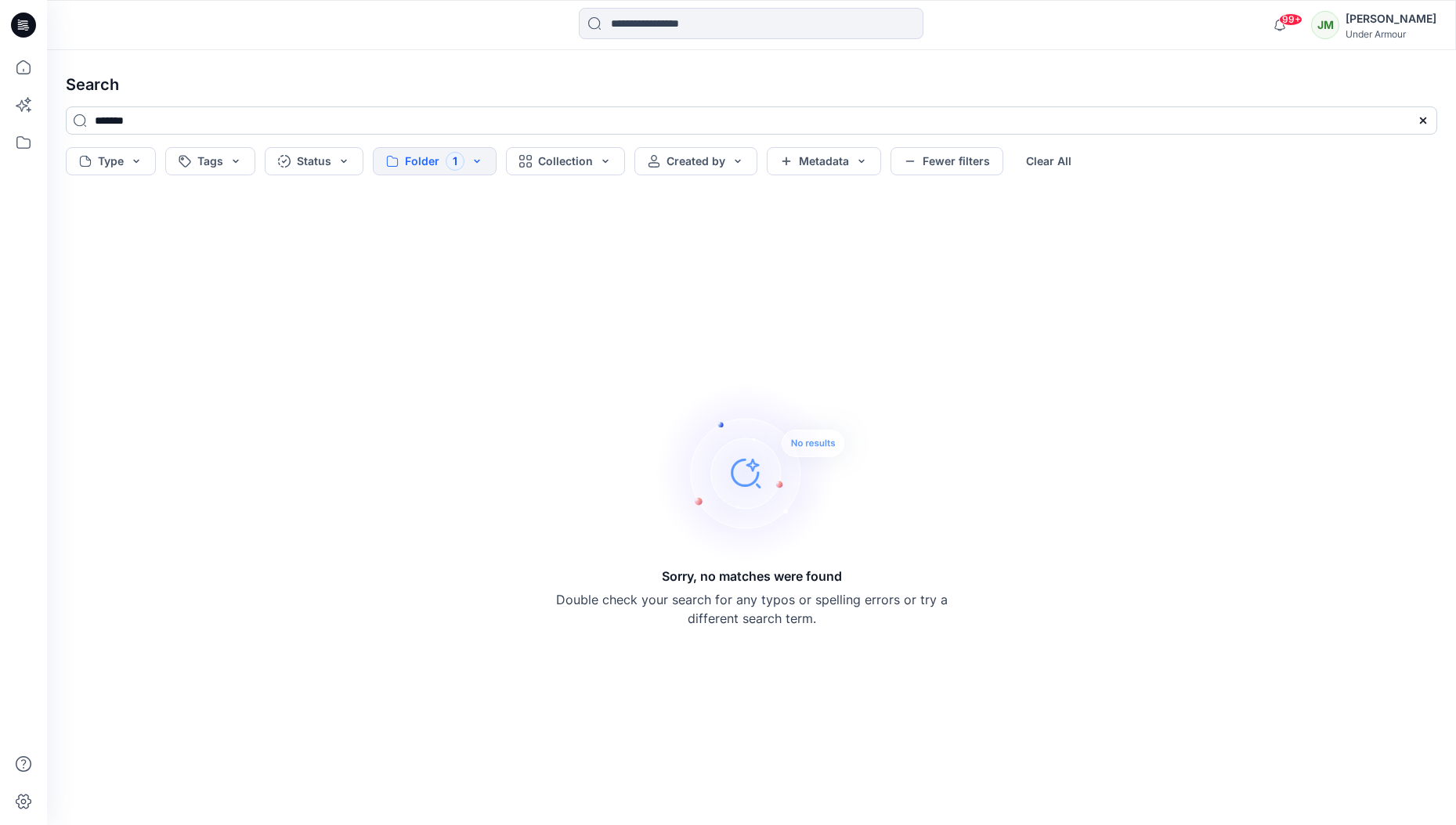
drag, startPoint x: 153, startPoint y: 120, endPoint x: 74, endPoint y: 121, distance: 79.0
click at [73, 120] on input "*******" at bounding box center [751, 120] width 1371 height 28
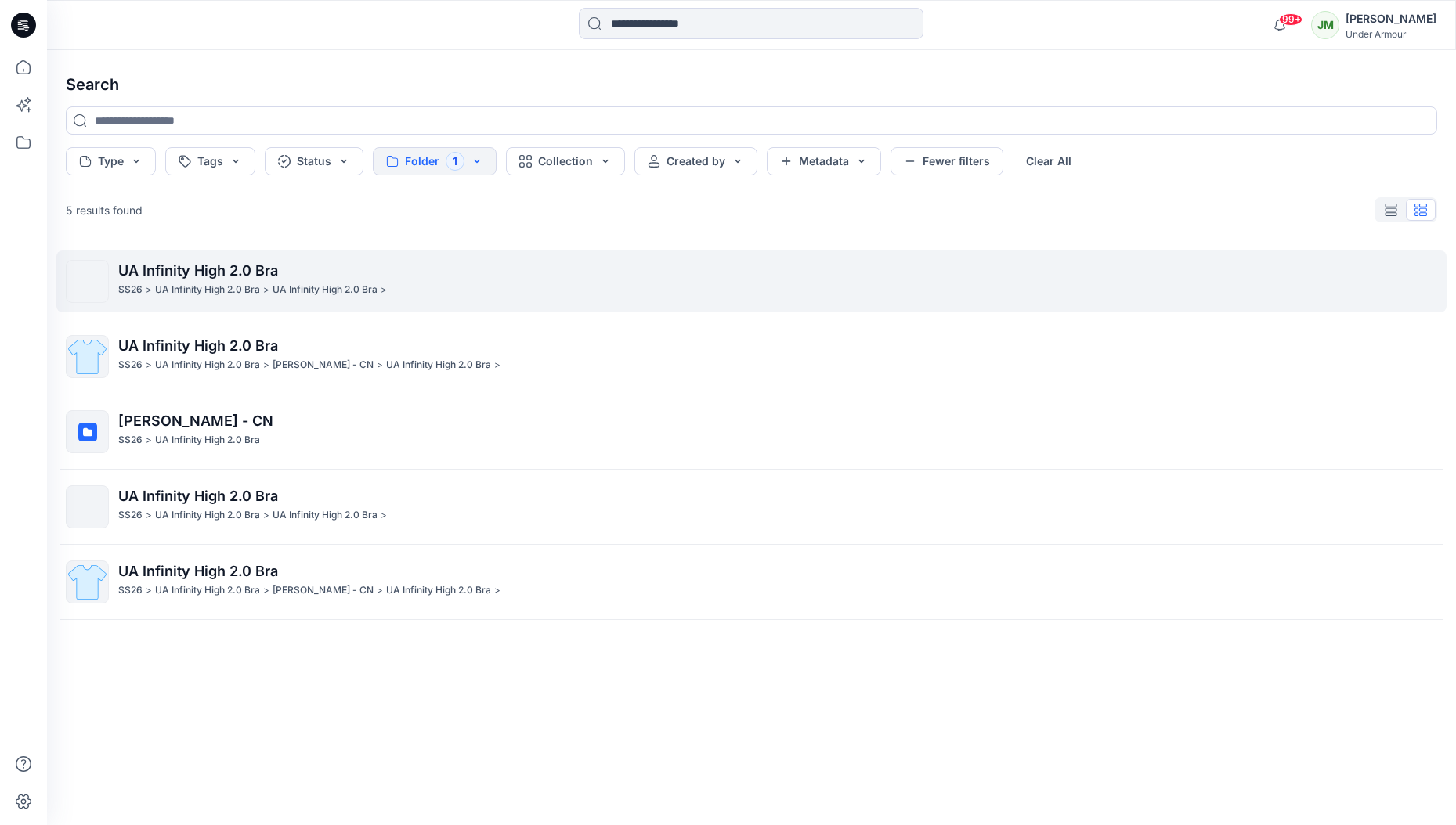
click at [249, 274] on span "UA Infinity High 2.0 Bra" at bounding box center [198, 270] width 160 height 16
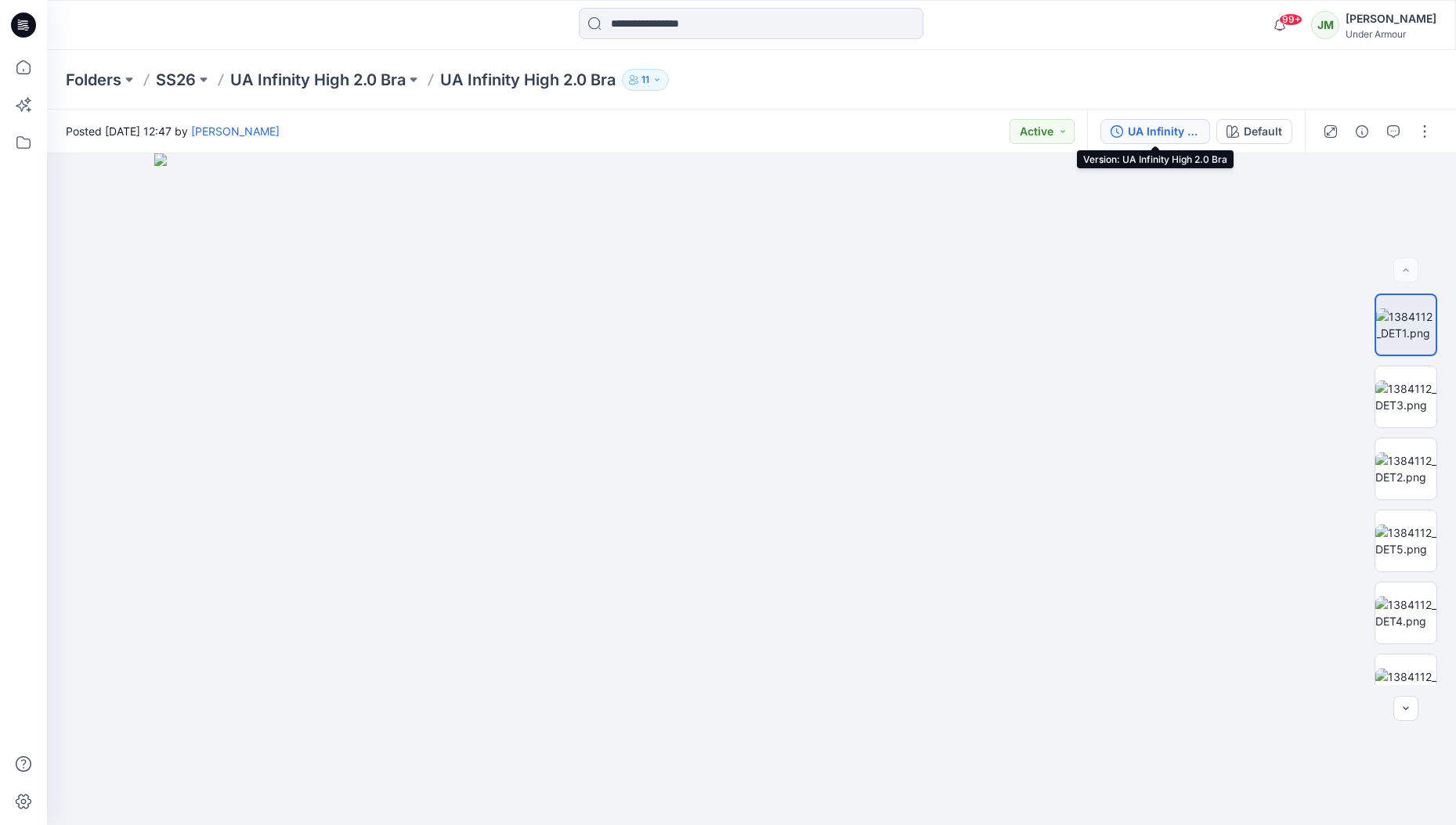
click at [1140, 131] on div "UA Infinity High 2.0 Bra" at bounding box center [1163, 131] width 72 height 17
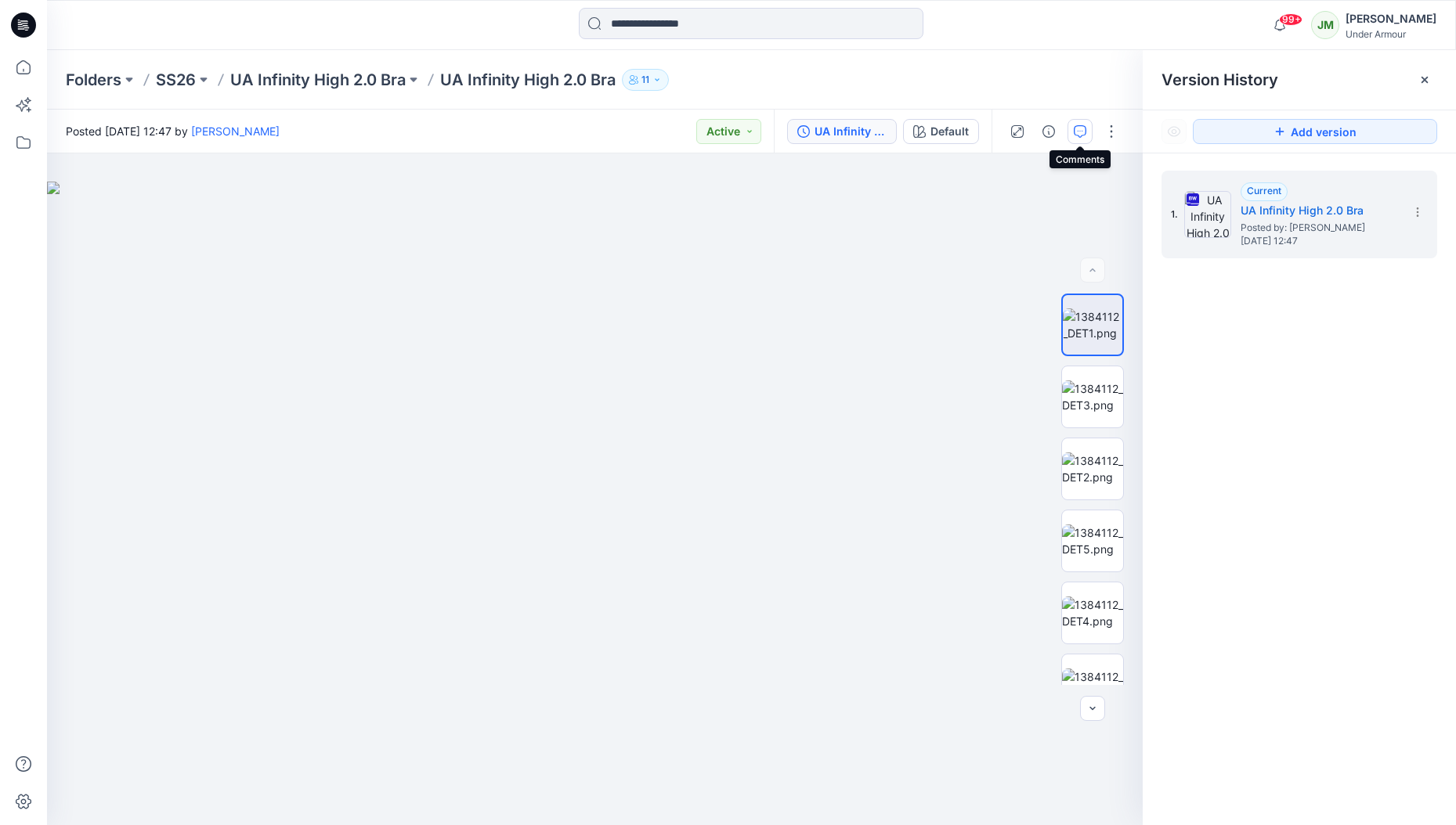
click at [1087, 135] on button "button" at bounding box center [1080, 131] width 25 height 25
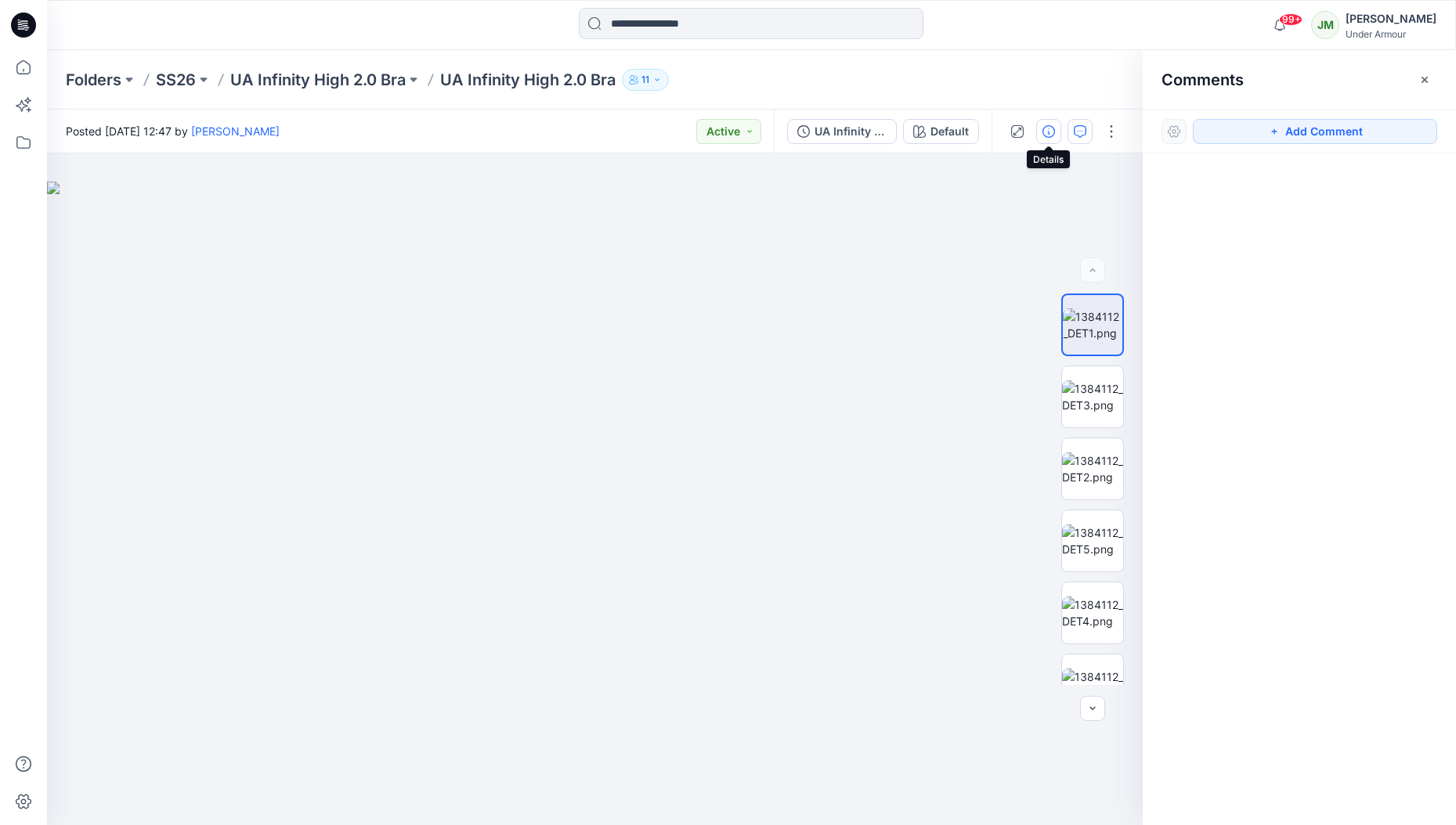
click at [1043, 131] on icon "button" at bounding box center [1049, 131] width 13 height 13
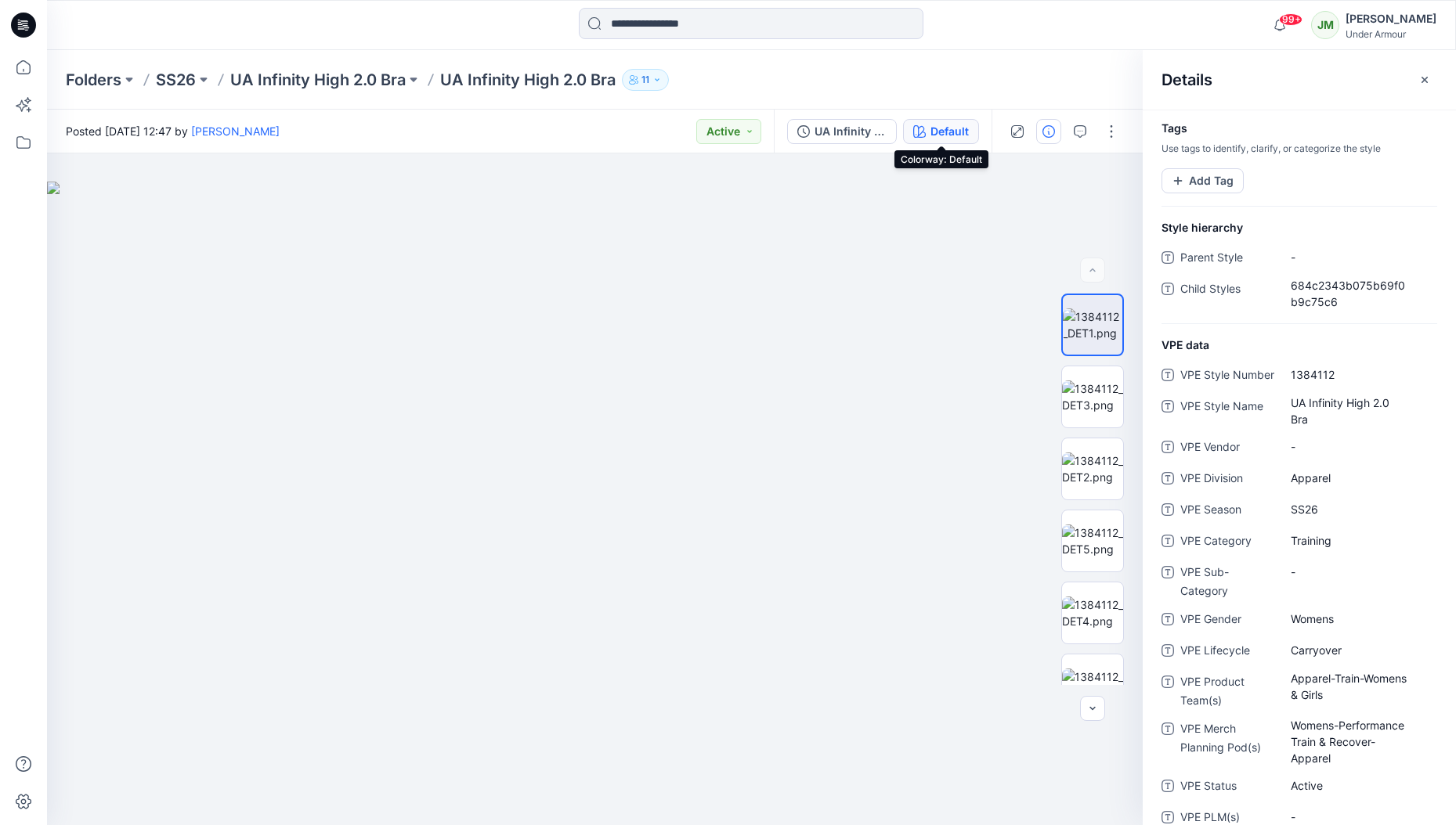
click at [931, 130] on div "Default" at bounding box center [949, 131] width 38 height 17
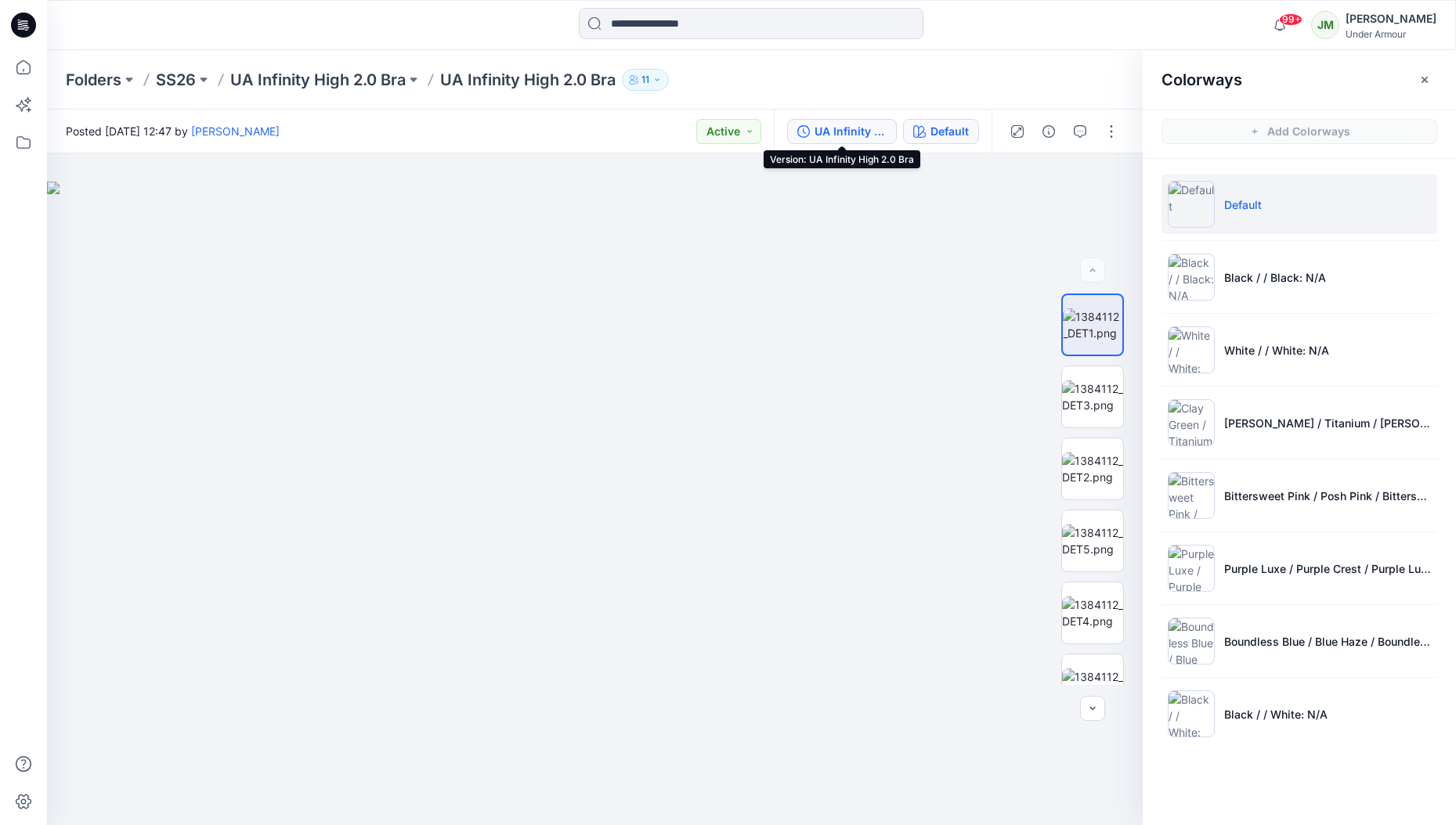
click at [842, 129] on div "UA Infinity High 2.0 Bra" at bounding box center [850, 131] width 72 height 17
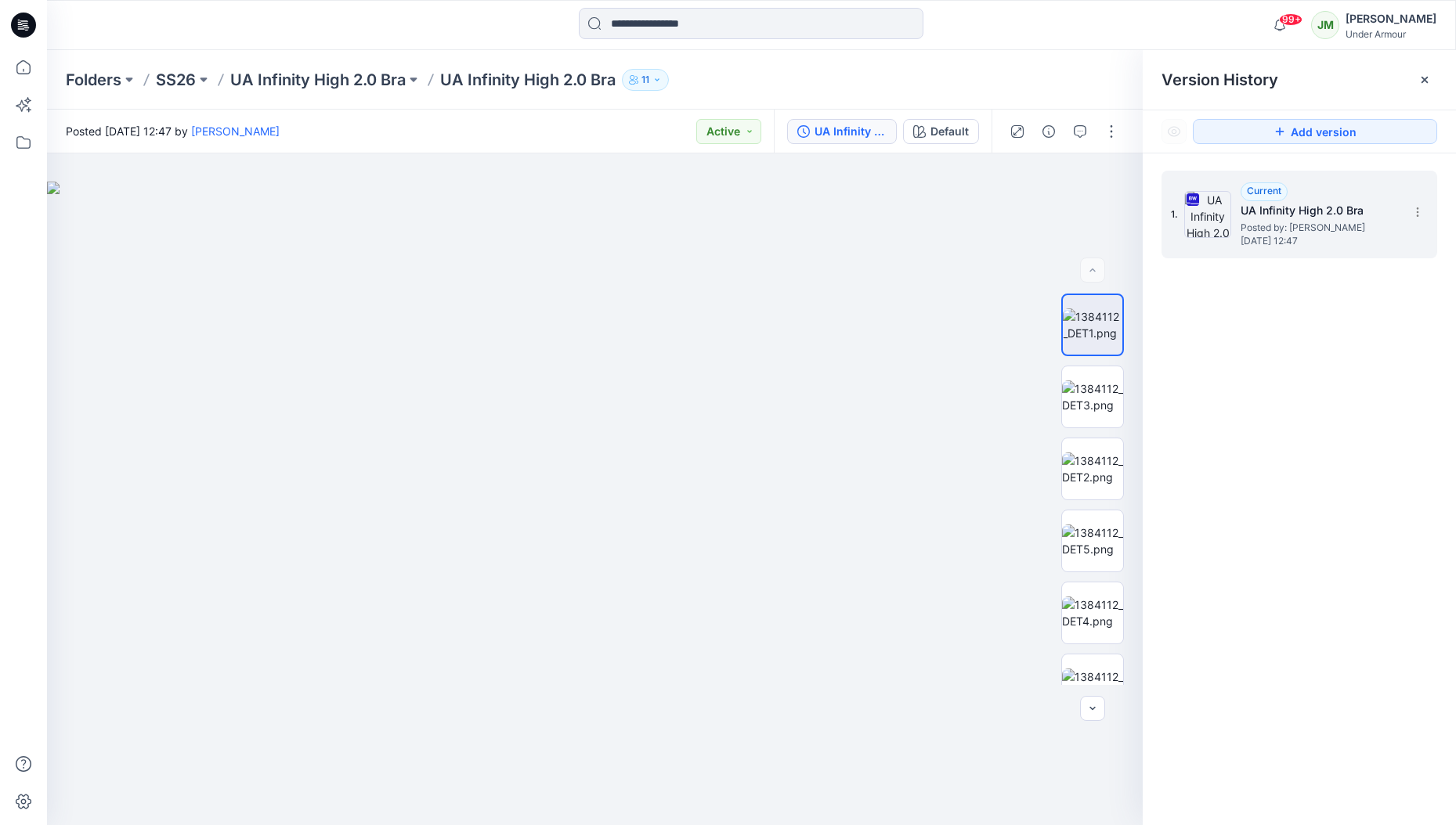
click at [1274, 233] on div "Current UA Infinity High 2.0 Bra Posted by: [PERSON_NAME] [DATE] 12:47" at bounding box center [1318, 214] width 156 height 64
click at [1276, 210] on h5 "UA Infinity High 2.0 Bra" at bounding box center [1318, 211] width 156 height 19
